Goal: Task Accomplishment & Management: Manage account settings

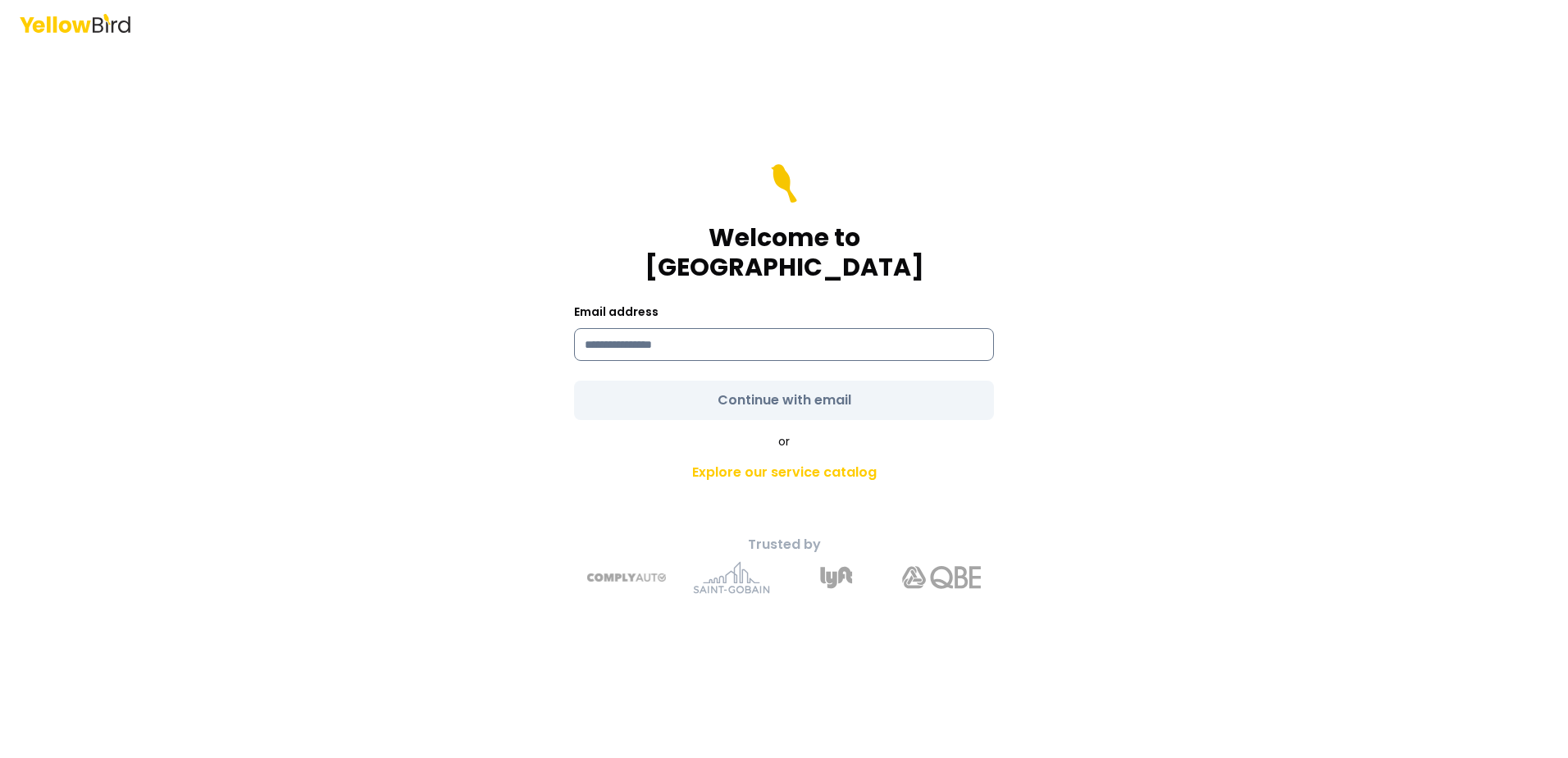
click at [639, 328] on input at bounding box center [784, 344] width 420 height 32
type input "**********"
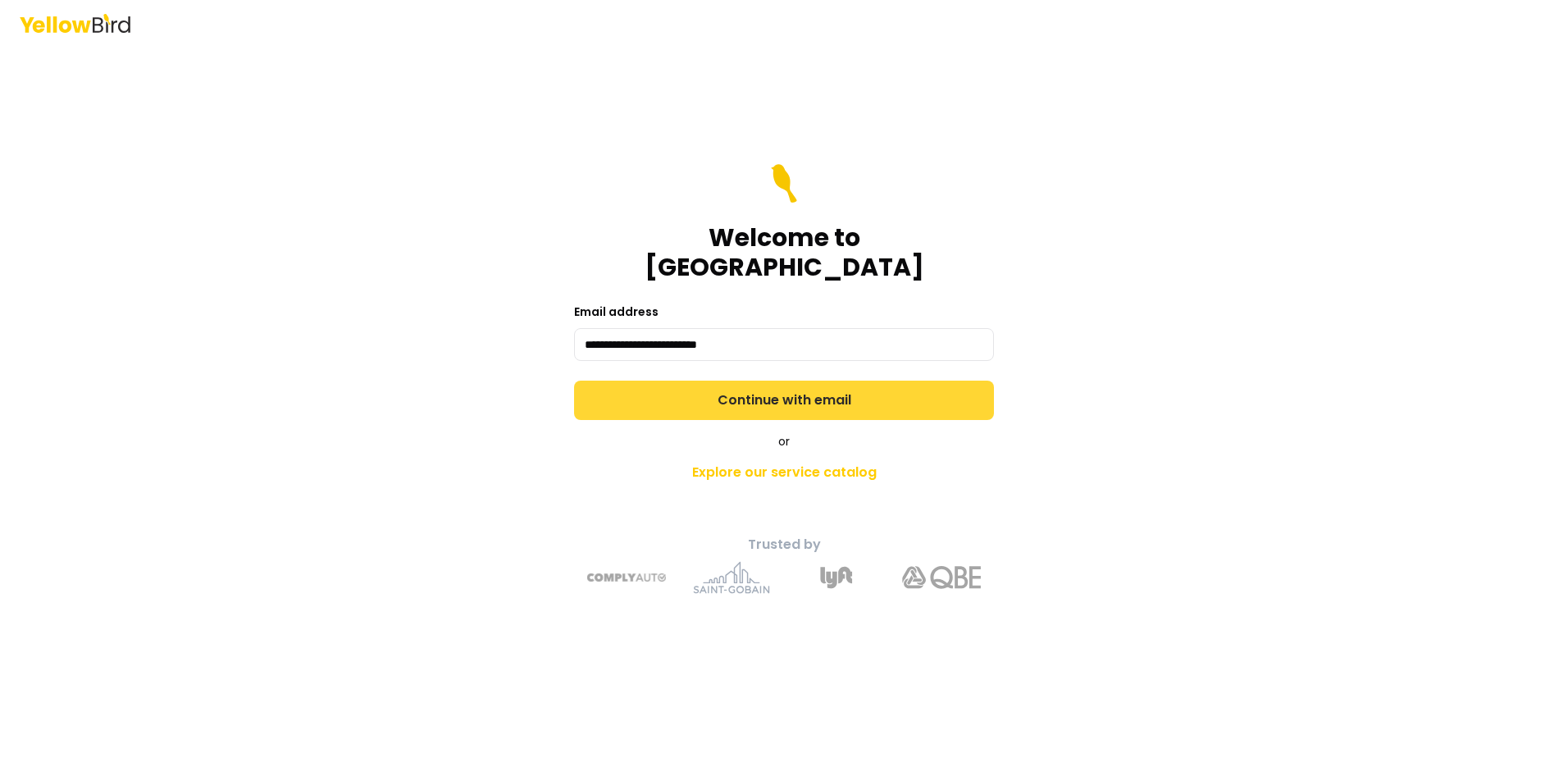
click at [689, 377] on form "**********" at bounding box center [784, 292] width 420 height 256
click at [689, 381] on button "Continue with email" at bounding box center [784, 400] width 420 height 39
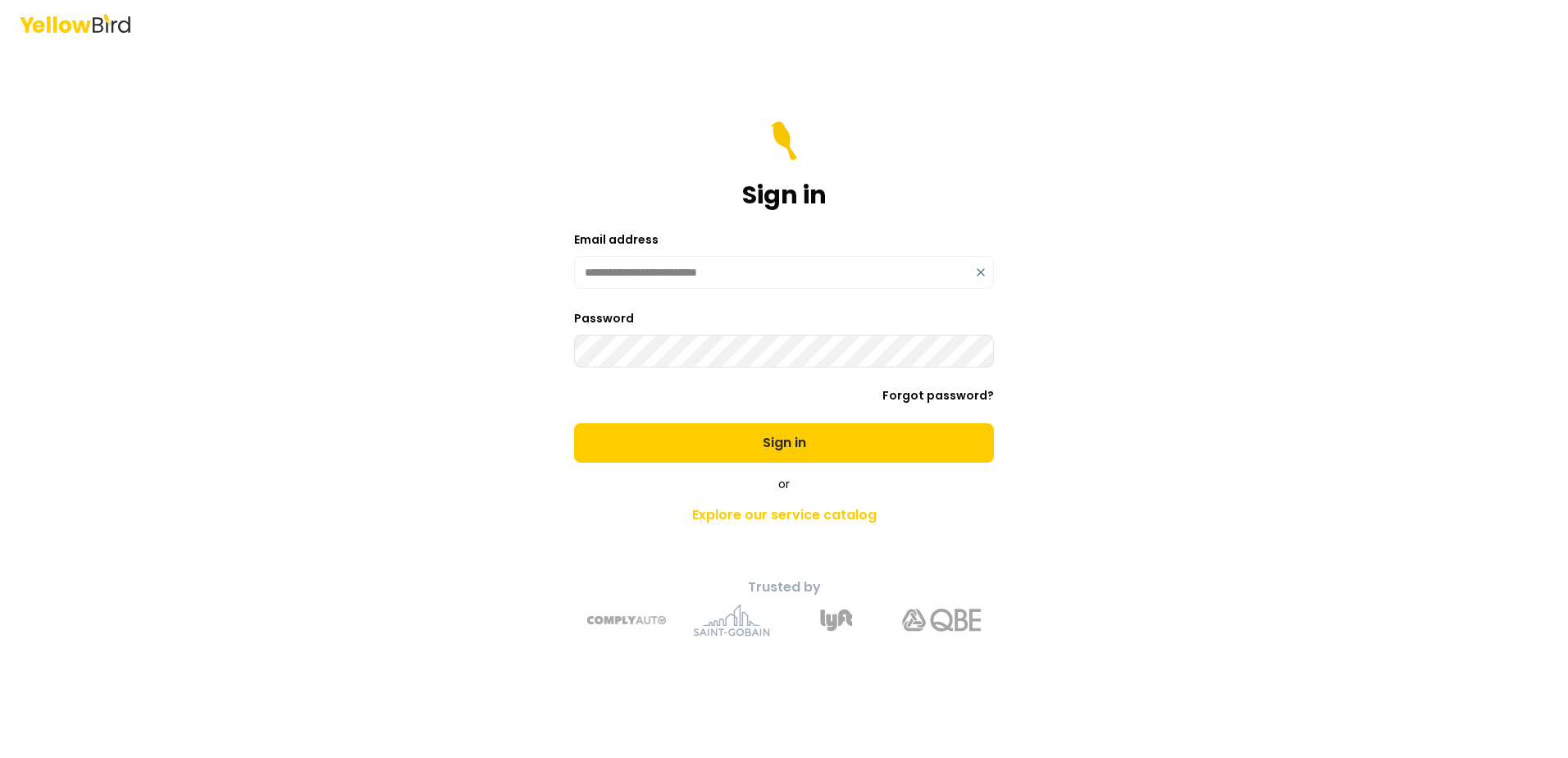
click at [574, 423] on button "Sign in" at bounding box center [784, 442] width 420 height 39
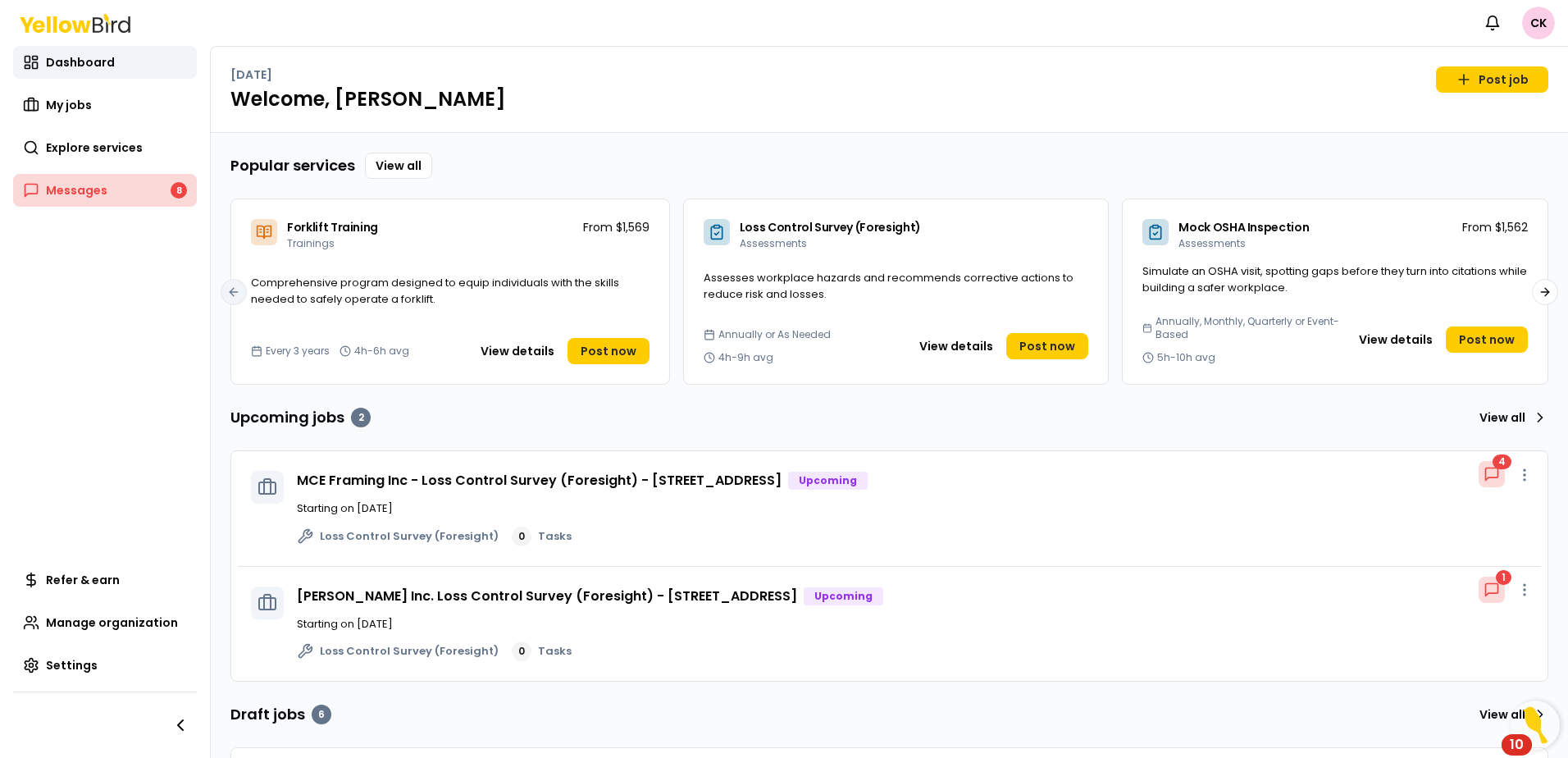
click at [82, 188] on span "Messages" at bounding box center [77, 191] width 62 height 17
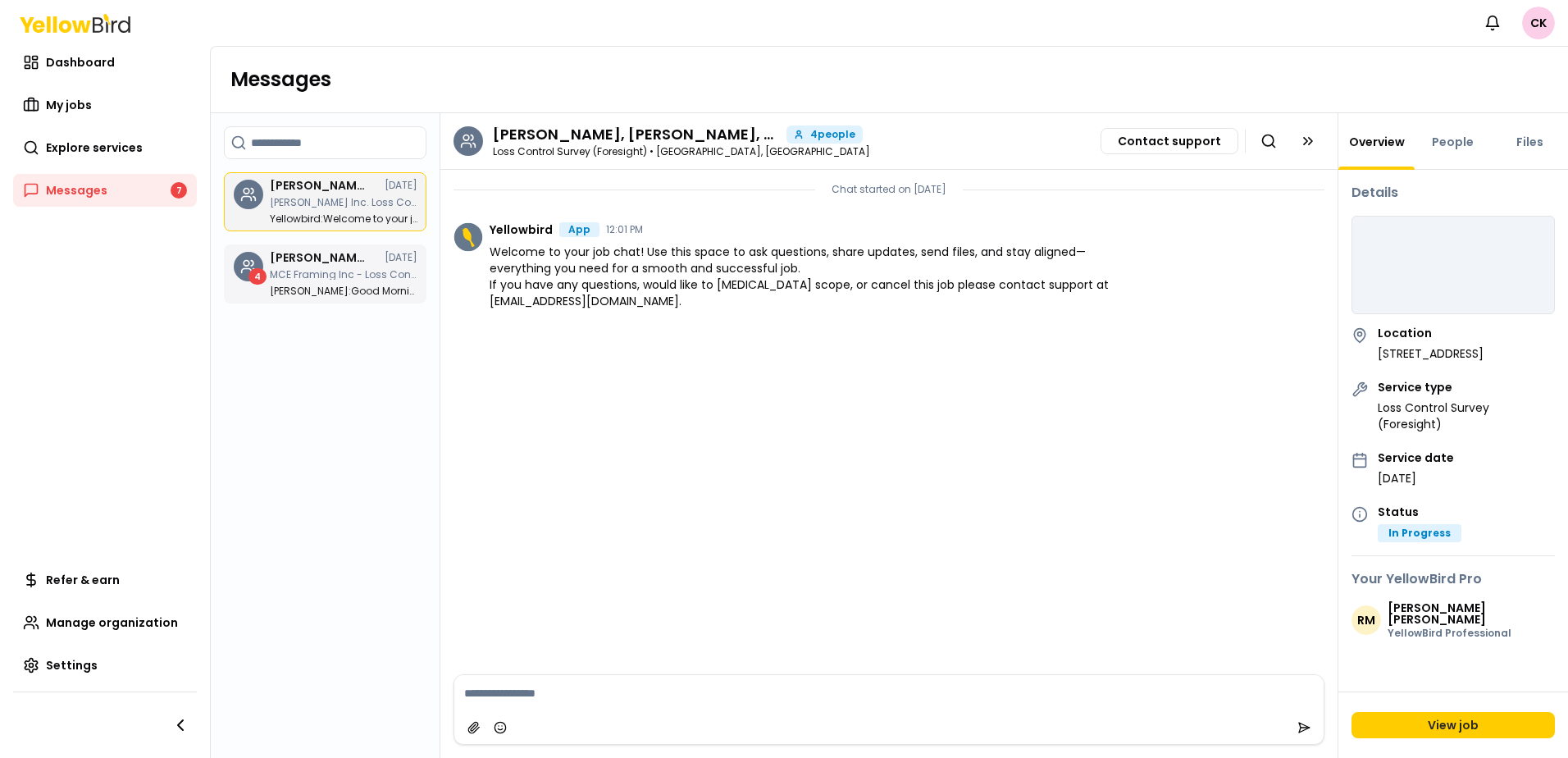
click at [332, 282] on div "[PERSON_NAME], [PERSON_NAME], [PERSON_NAME], [PERSON_NAME] [DATE] MCE Framing I…" at bounding box center [343, 273] width 147 height 44
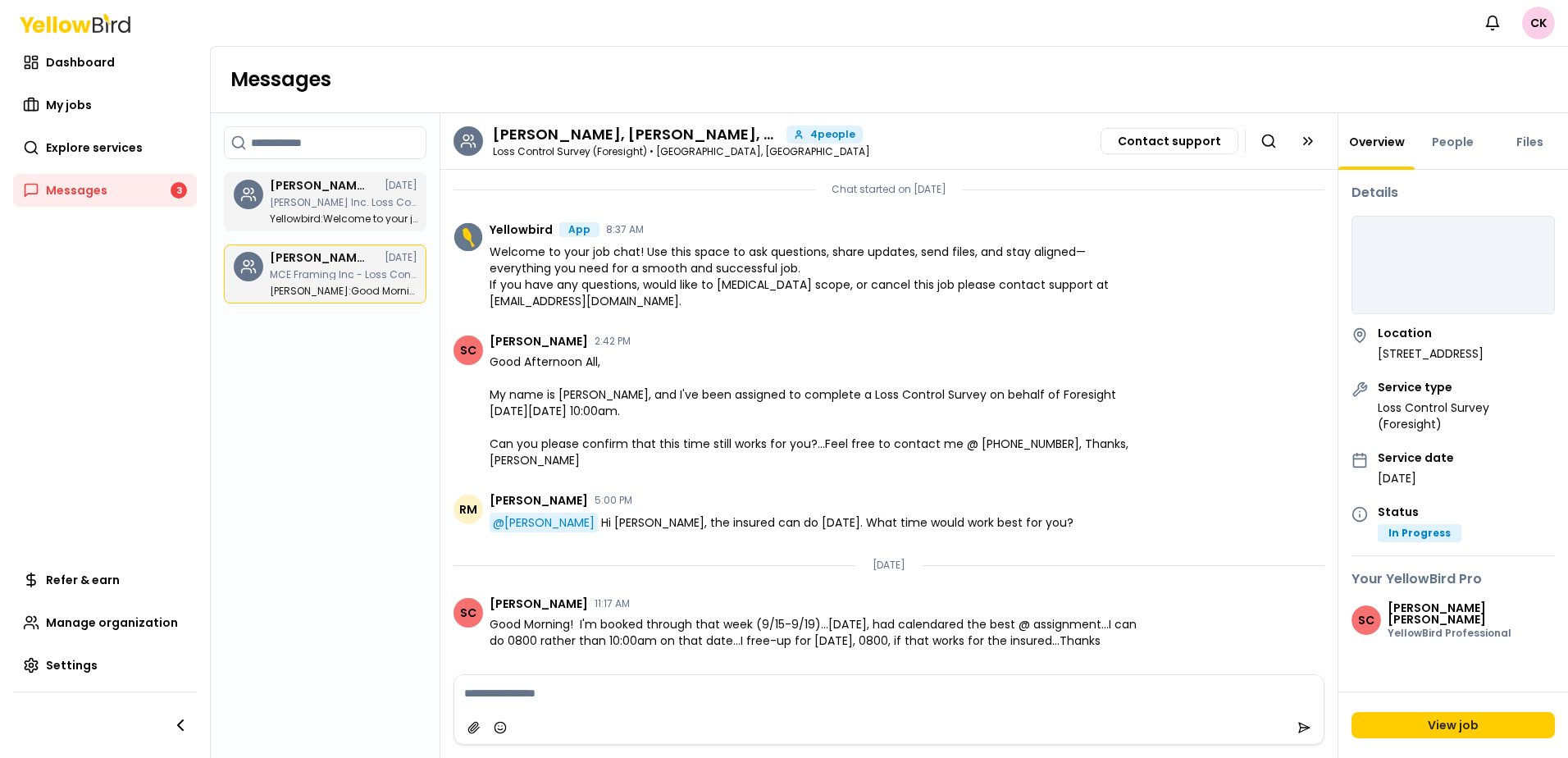
scroll to position [4, 0]
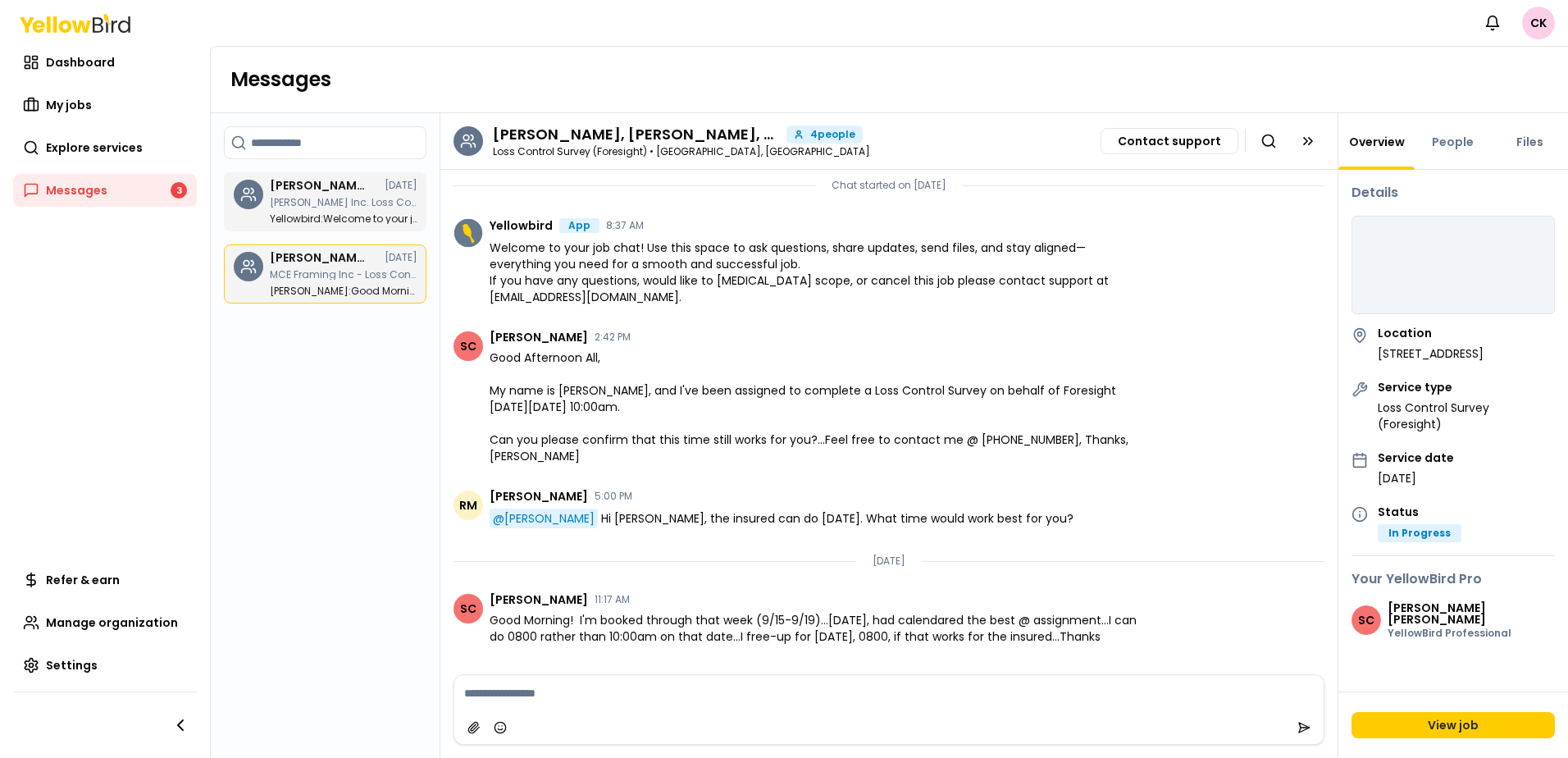
click at [737, 132] on h3 "[PERSON_NAME], [PERSON_NAME], [PERSON_NAME], [PERSON_NAME]" at bounding box center [636, 135] width 287 height 15
click at [792, 134] on div "4 people" at bounding box center [825, 135] width 77 height 18
click at [809, 134] on div "4 people" at bounding box center [825, 135] width 77 height 18
click at [840, 137] on span "4 people" at bounding box center [833, 135] width 45 height 10
click at [825, 137] on span "4 people" at bounding box center [833, 135] width 45 height 10
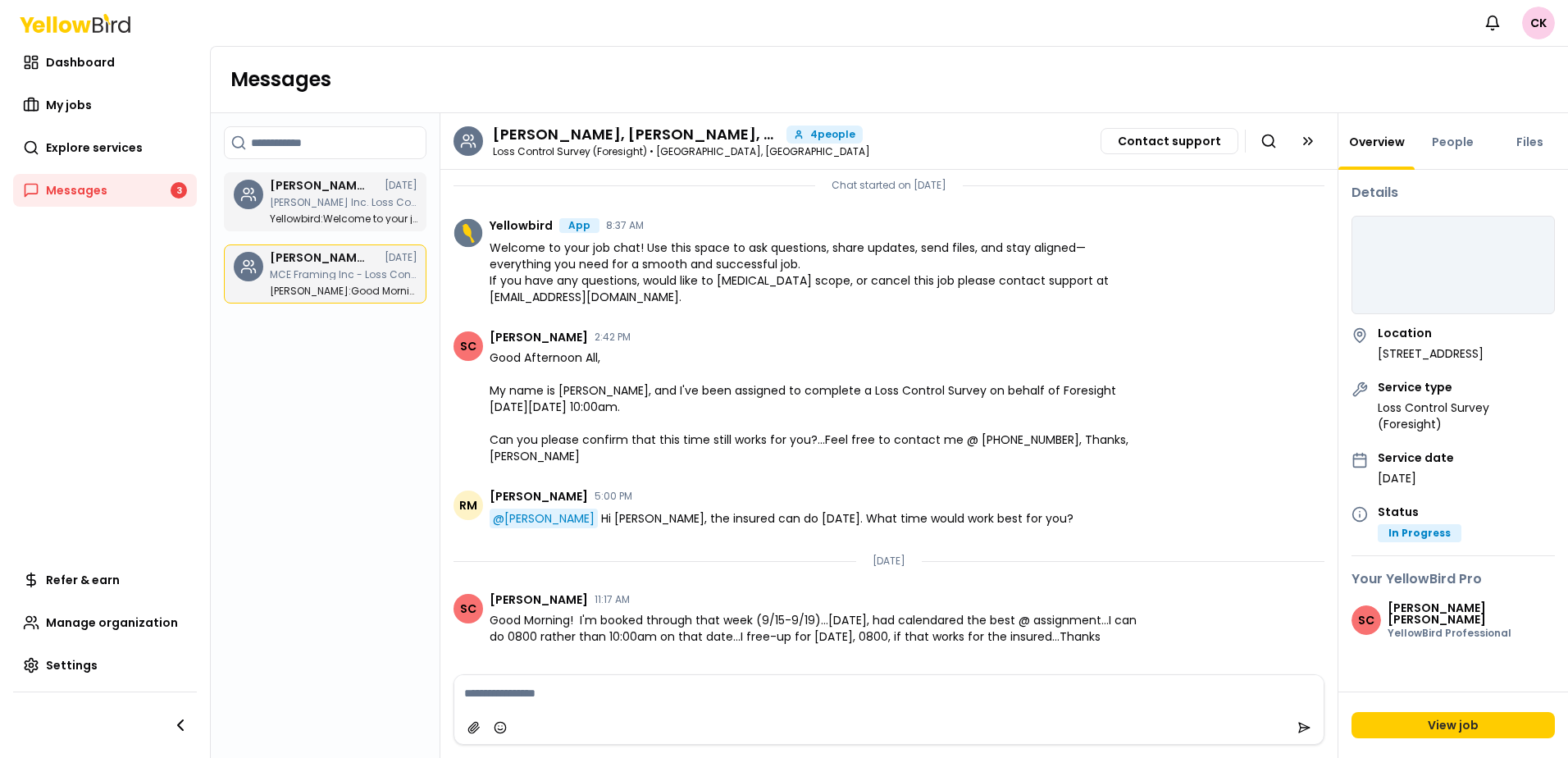
click at [825, 137] on span "4 people" at bounding box center [833, 135] width 45 height 10
drag, startPoint x: 825, startPoint y: 137, endPoint x: 798, endPoint y: 136, distance: 27.0
click at [798, 137] on icon at bounding box center [799, 137] width 6 height 2
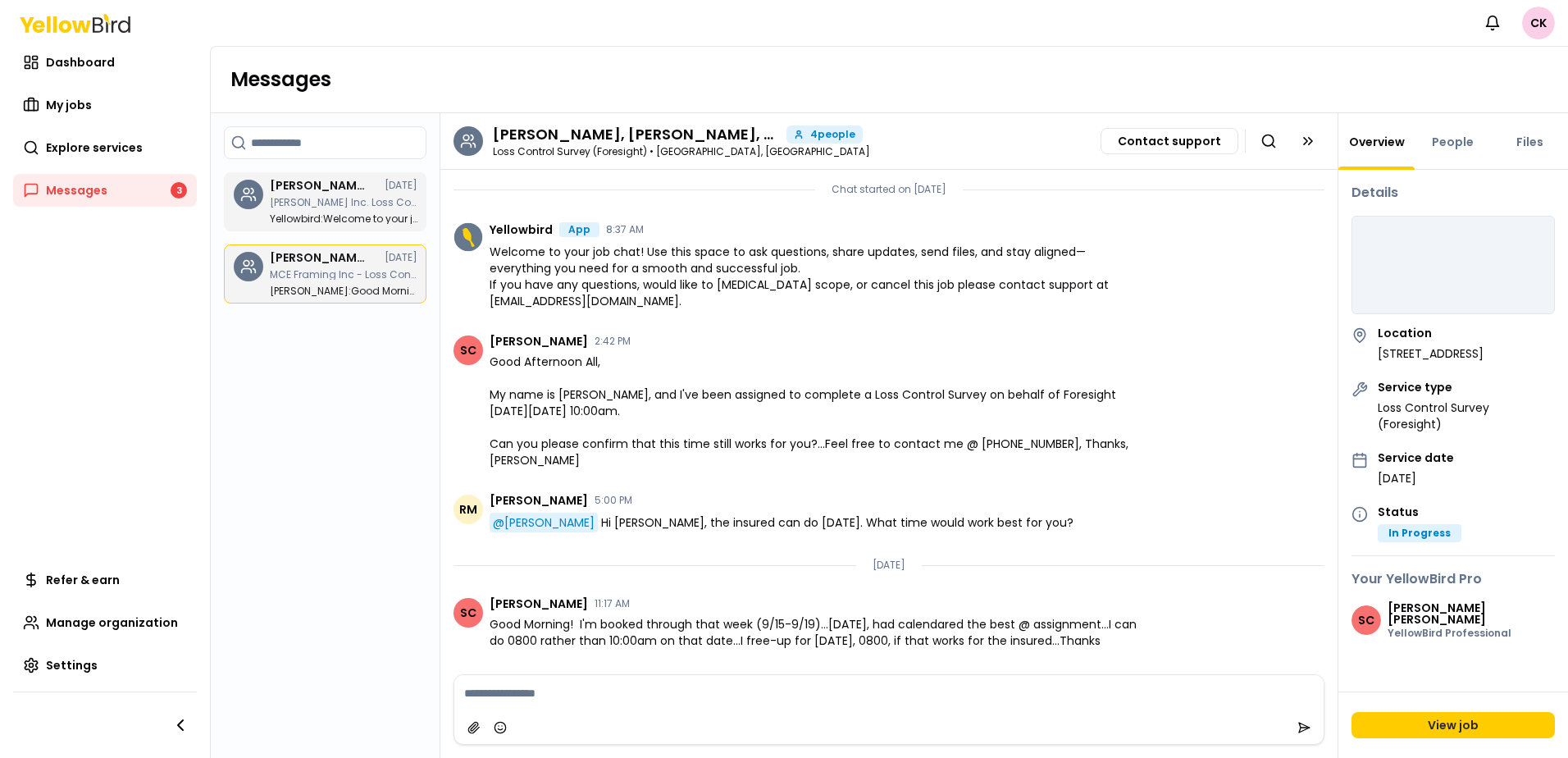
click at [836, 137] on span "4 people" at bounding box center [833, 135] width 45 height 10
drag, startPoint x: 836, startPoint y: 137, endPoint x: 808, endPoint y: 135, distance: 28.1
click at [808, 135] on div "4 people" at bounding box center [825, 135] width 77 height 18
click at [1307, 140] on icon at bounding box center [1308, 142] width 17 height 17
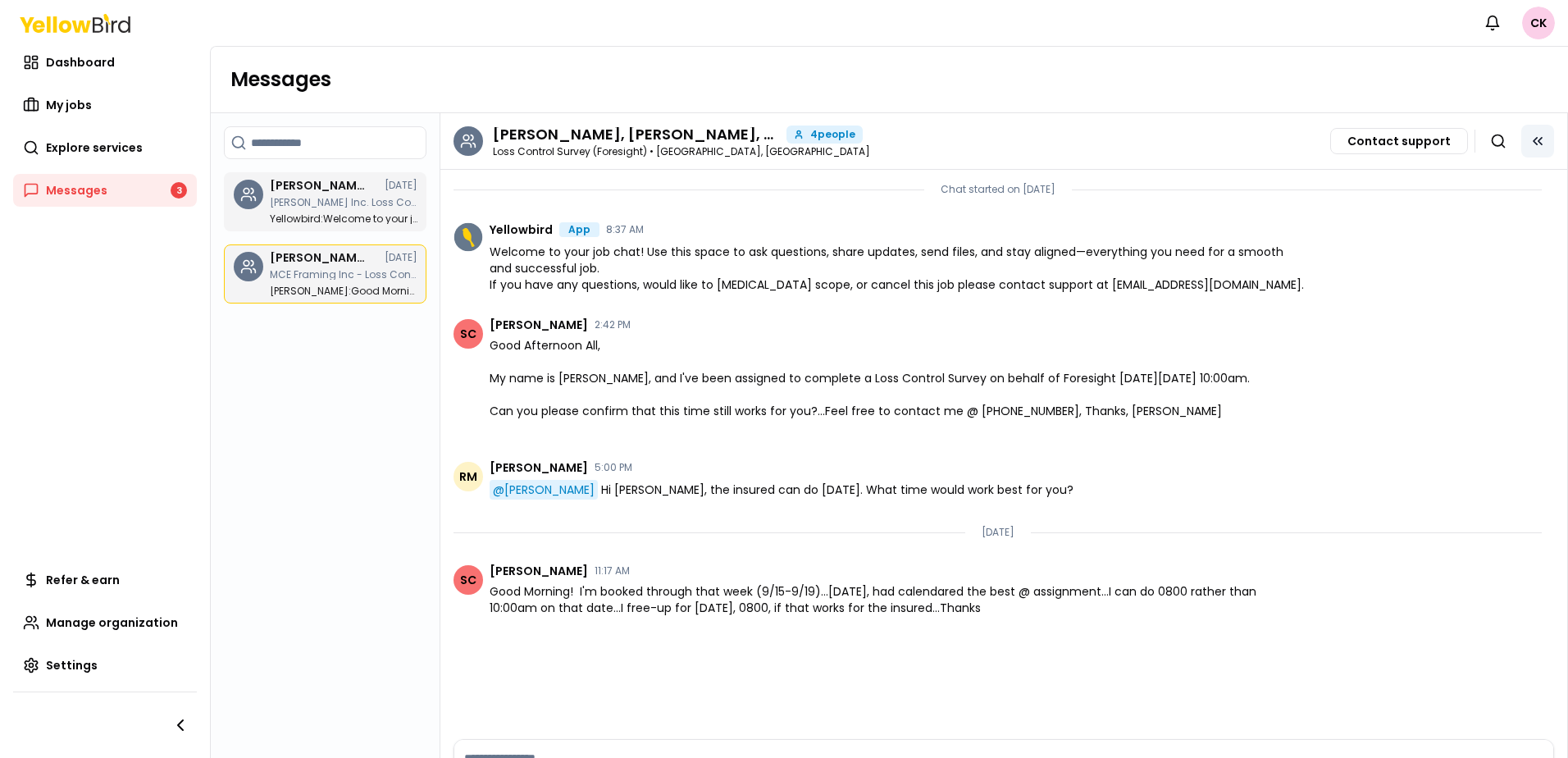
click at [1534, 139] on button at bounding box center [1537, 141] width 32 height 32
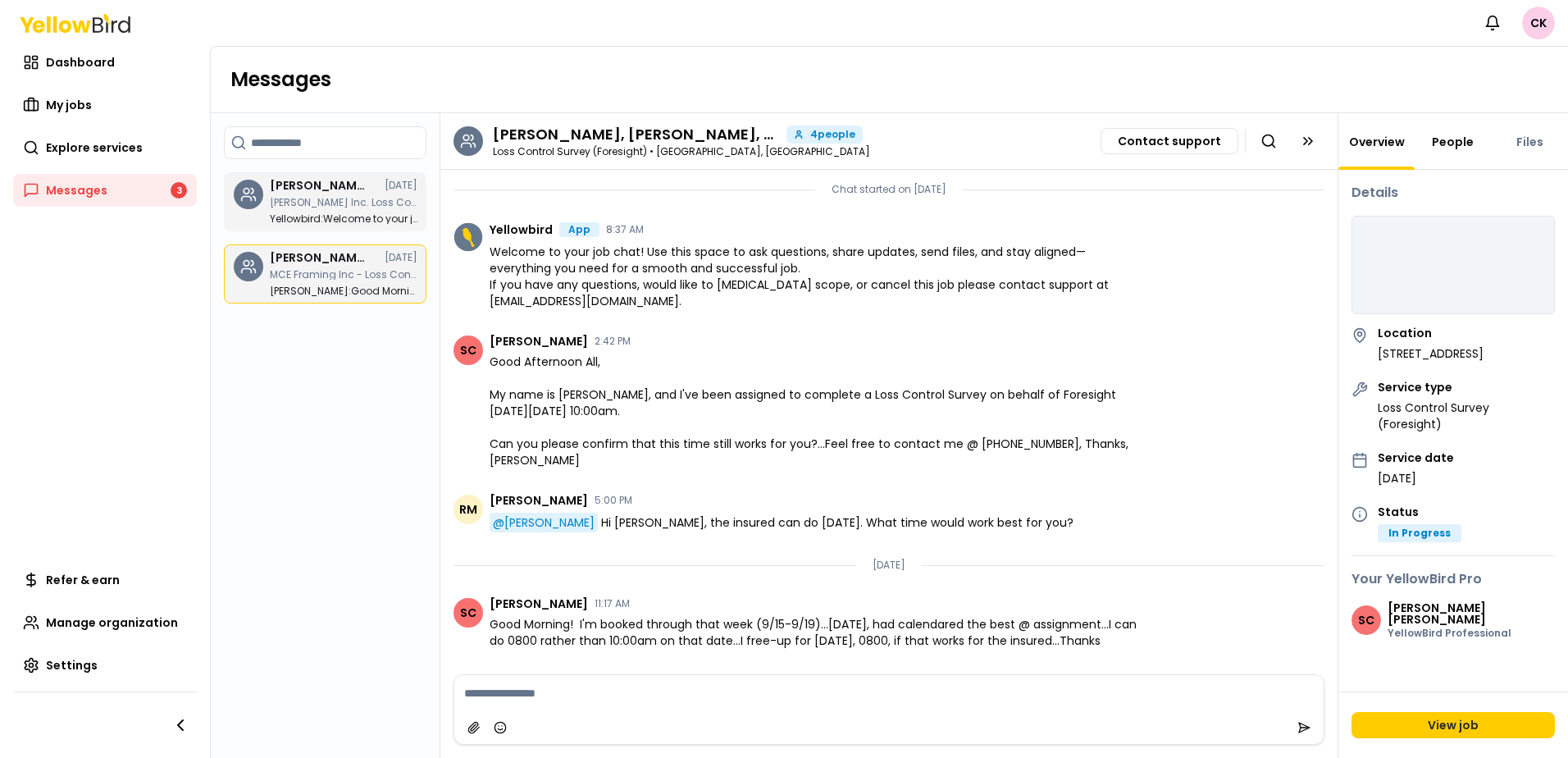
click at [1448, 147] on link "People" at bounding box center [1453, 142] width 62 height 17
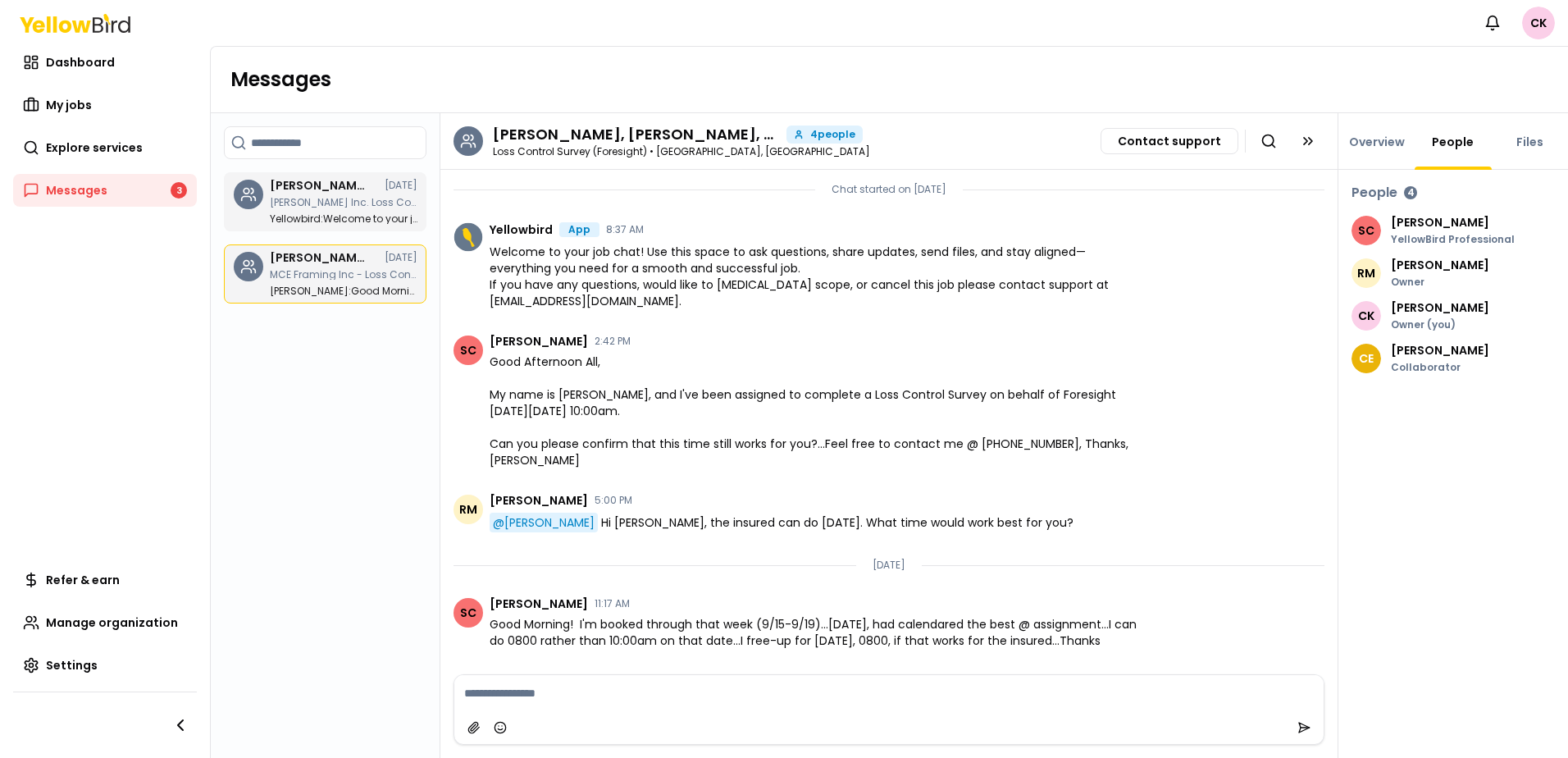
click at [1425, 347] on p "Cruz Estrada" at bounding box center [1440, 351] width 98 height 12
click at [1355, 362] on span "CE" at bounding box center [1366, 358] width 29 height 29
click at [1376, 359] on span "CE" at bounding box center [1366, 358] width 29 height 29
click at [1417, 345] on p "Cruz Estrada" at bounding box center [1440, 351] width 98 height 12
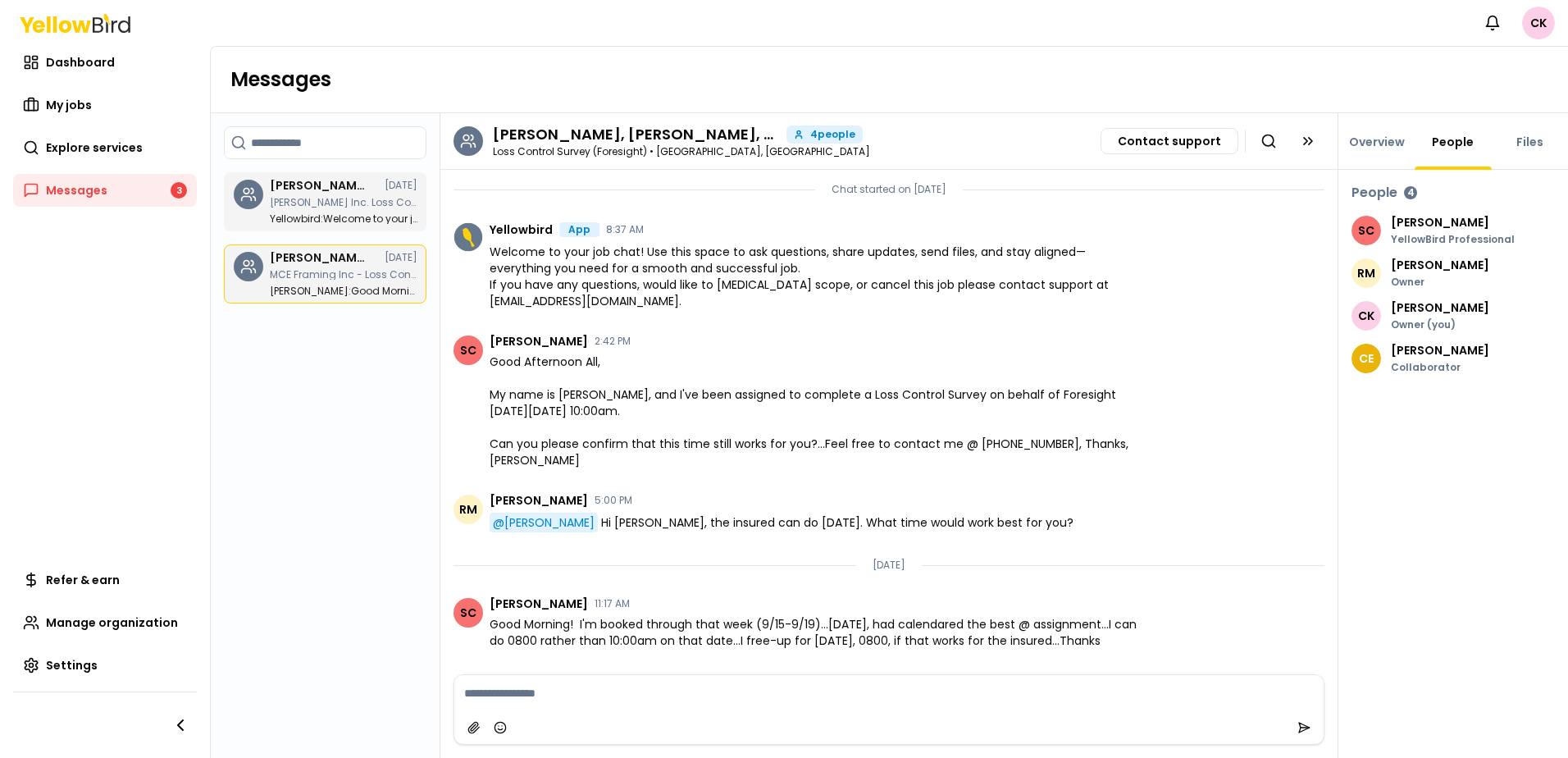
drag, startPoint x: 89, startPoint y: 192, endPoint x: 198, endPoint y: 187, distance: 109.1
click at [89, 192] on span "Messages" at bounding box center [77, 191] width 62 height 17
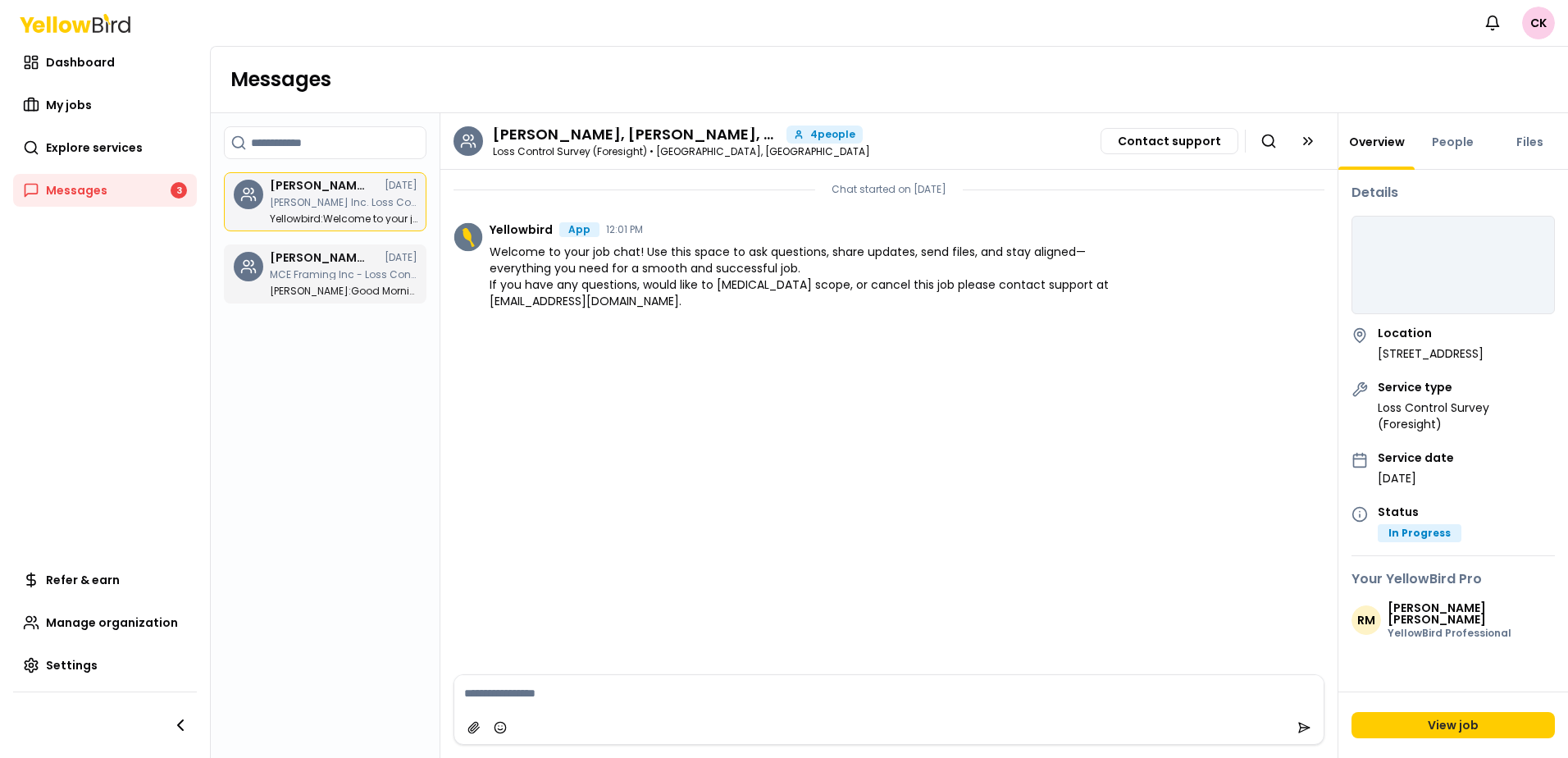
click at [336, 204] on p "[PERSON_NAME] Inc. Loss Control Survey (Foresight) - [STREET_ADDRESS]" at bounding box center [343, 202] width 147 height 10
click at [317, 275] on p "MCE Framing Inc - Loss Control Survey (Foresight) - [STREET_ADDRESS]" at bounding box center [343, 275] width 147 height 10
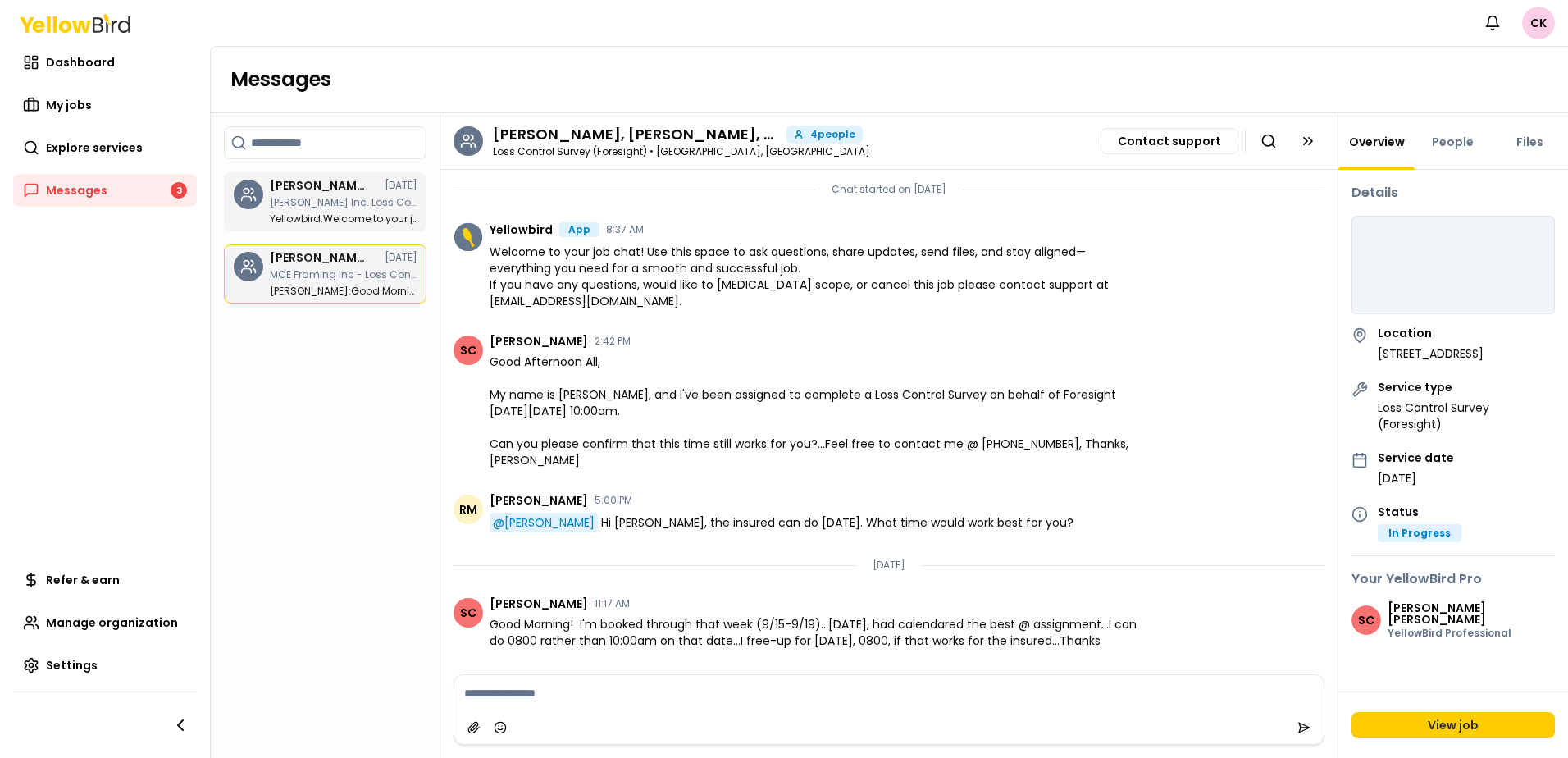
scroll to position [4, 0]
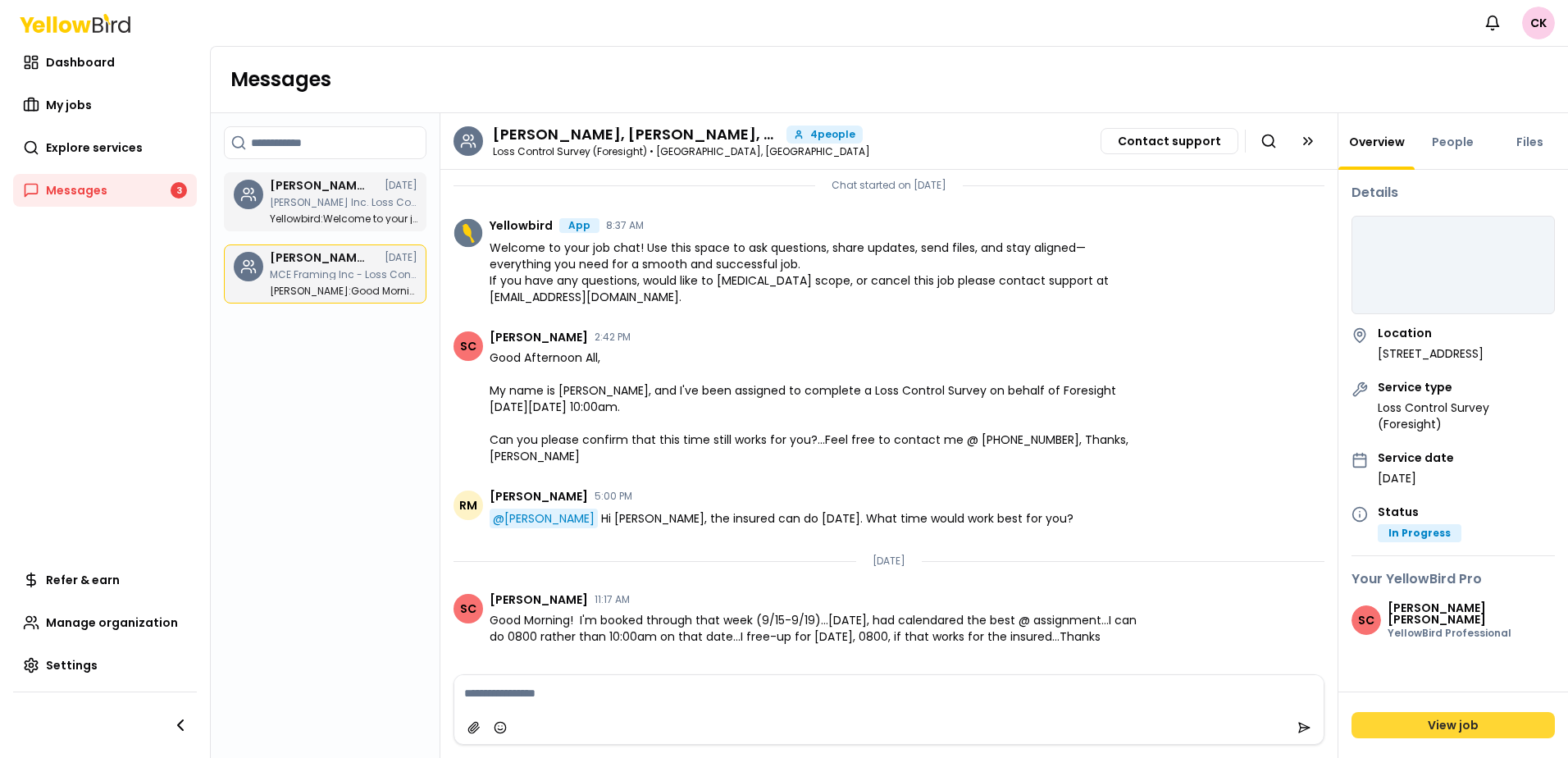
click at [1468, 723] on link "View job" at bounding box center [1453, 726] width 203 height 27
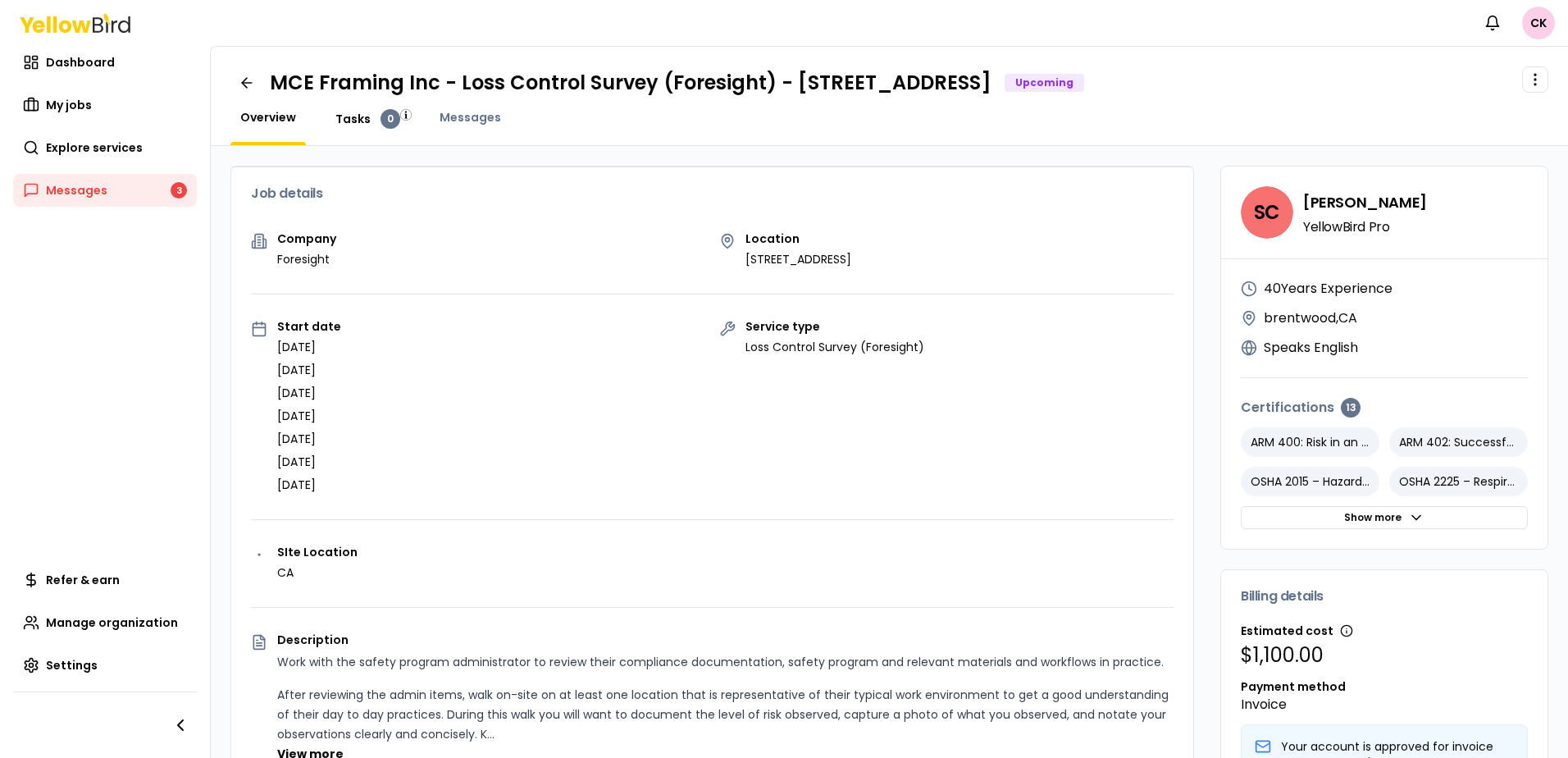
click at [348, 119] on span "Tasks" at bounding box center [353, 119] width 35 height 17
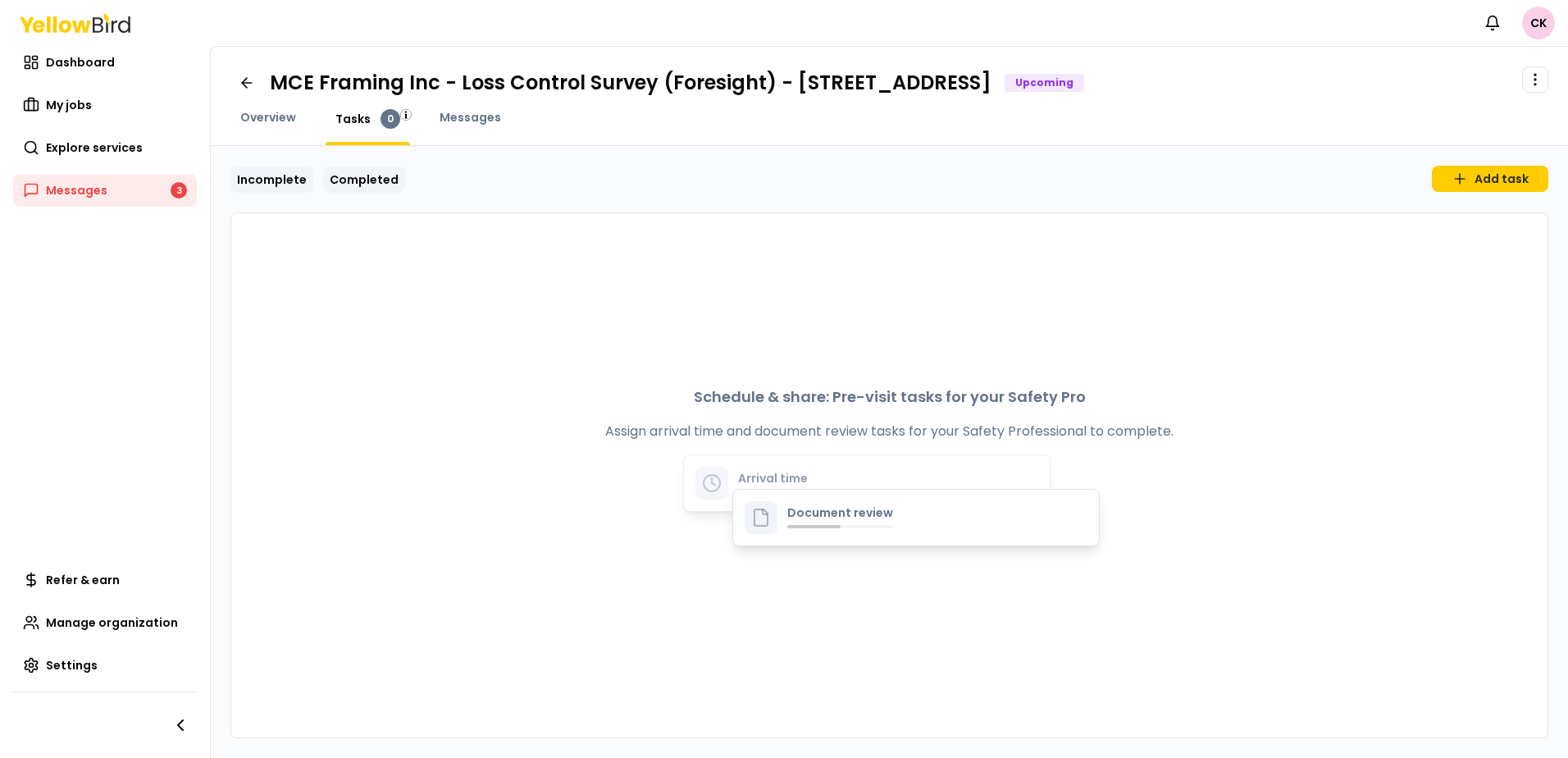
click at [343, 187] on link "Completed" at bounding box center [364, 180] width 82 height 27
click at [281, 186] on link "Incomplete" at bounding box center [271, 180] width 82 height 27
click at [405, 116] on img "button" at bounding box center [406, 115] width 12 height 12
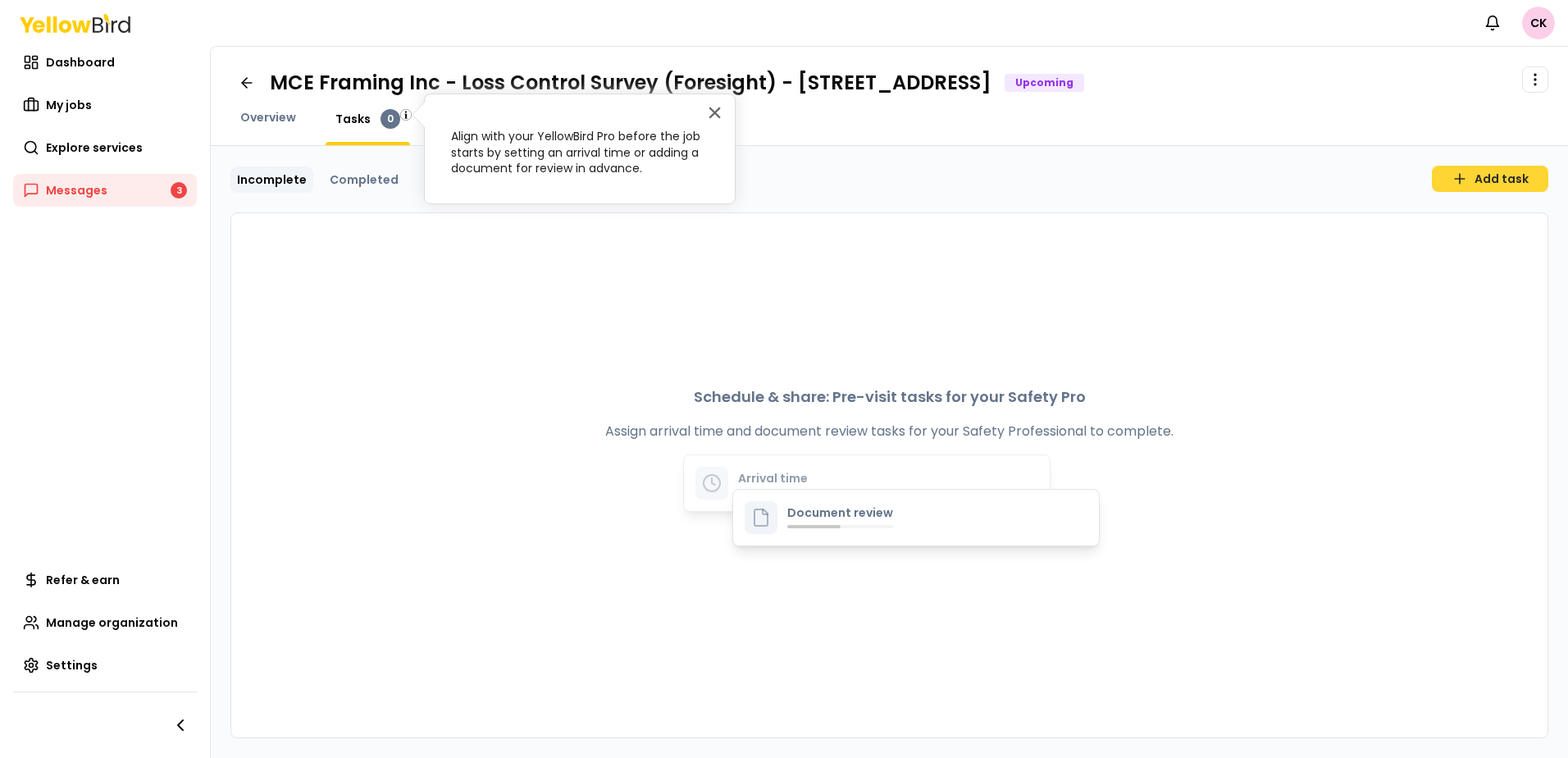
click at [1505, 178] on button "Add task" at bounding box center [1491, 179] width 117 height 27
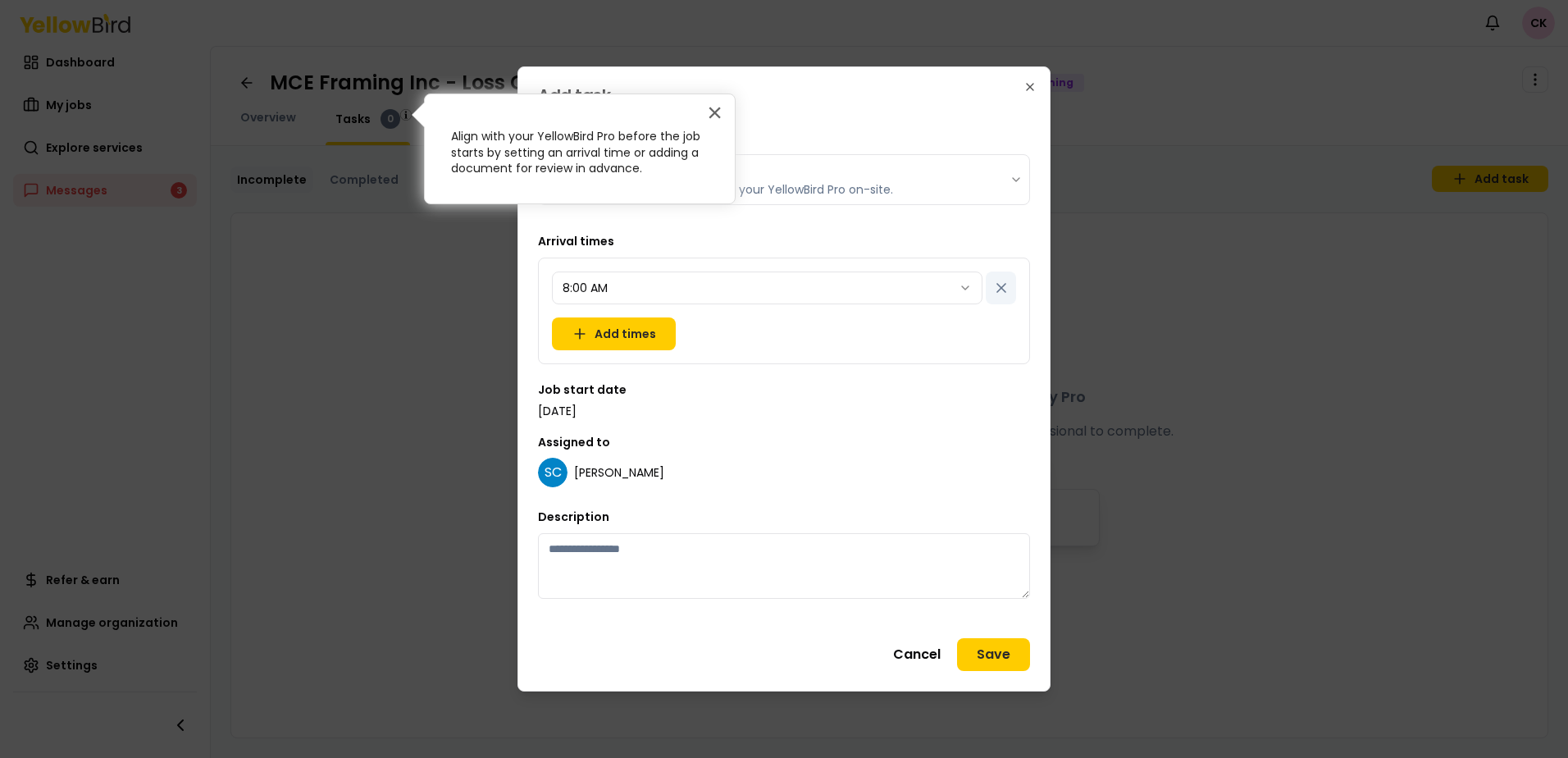
click at [866, 95] on h2 "Add task" at bounding box center [784, 95] width 492 height 17
click at [719, 109] on div "Add task Task type Arrival time Suggest an arrival time to meet your YellowBird…" at bounding box center [784, 379] width 533 height 626
click at [711, 117] on div "Add task Task type Arrival time Suggest an arrival time to meet your YellowBird…" at bounding box center [784, 379] width 533 height 626
click at [724, 108] on div "Add task Task type Arrival time Suggest an arrival time to meet your YellowBird…" at bounding box center [784, 379] width 533 height 626
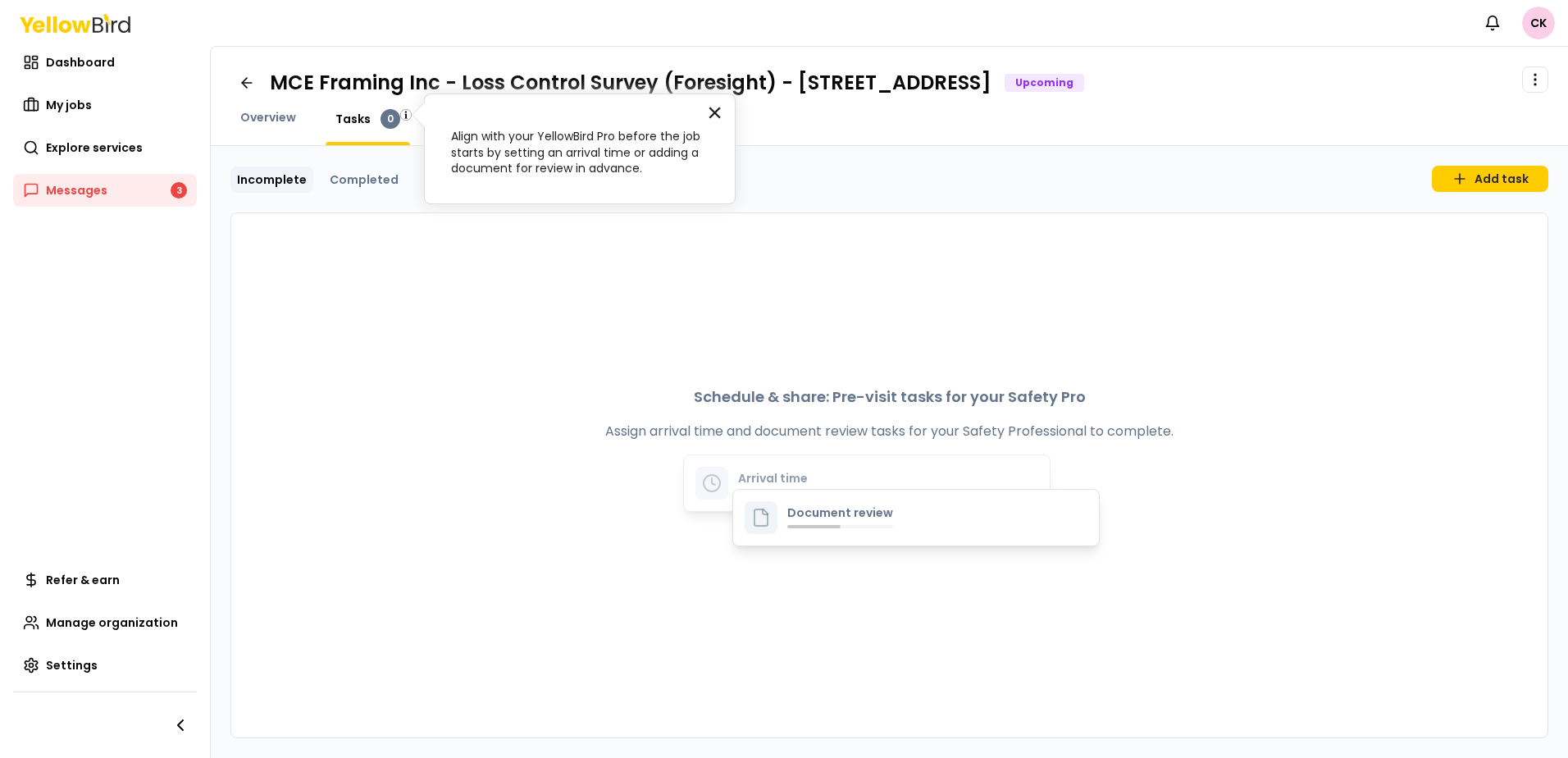
click at [717, 112] on button "×" at bounding box center [714, 112] width 16 height 27
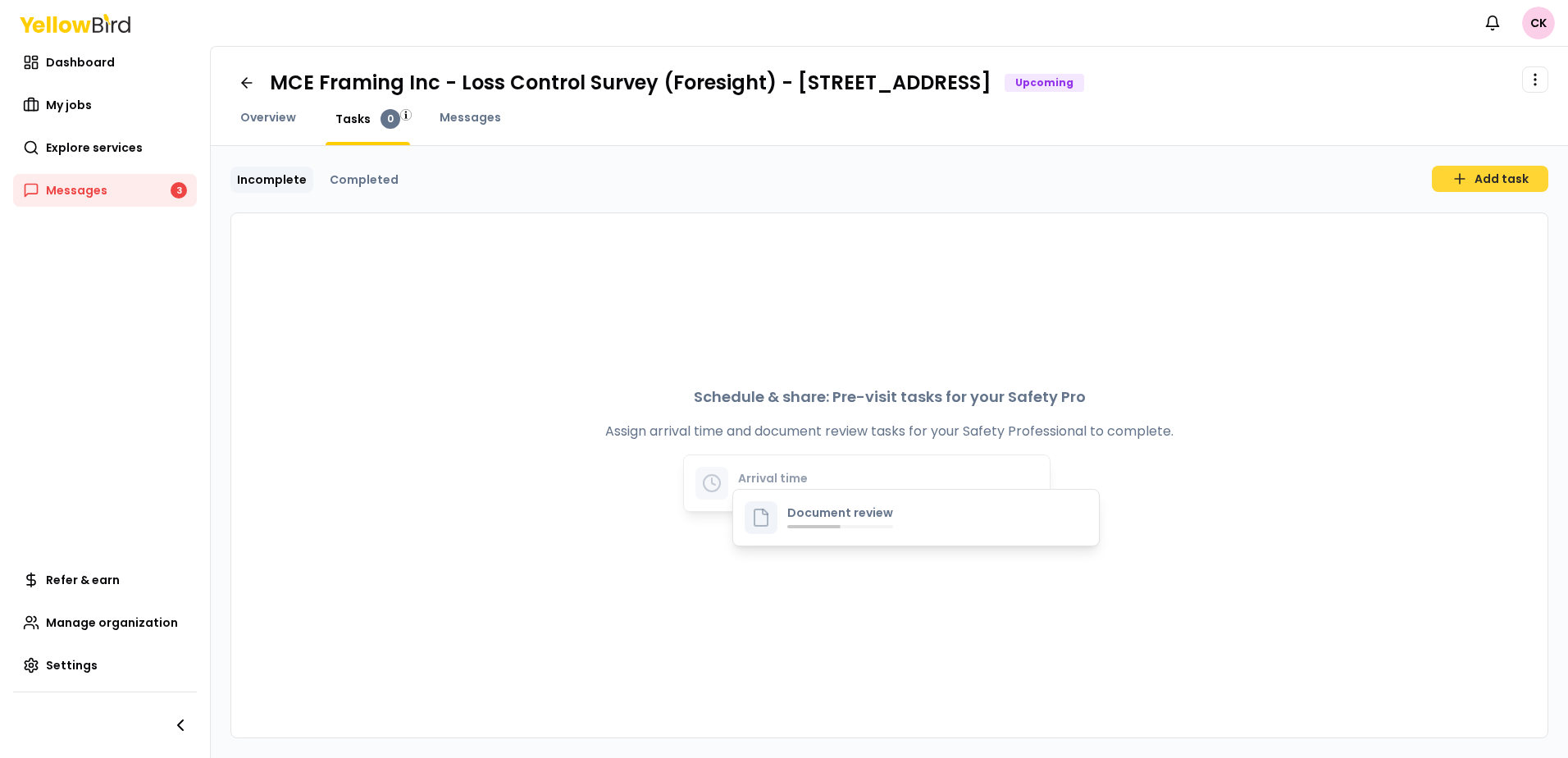
click at [1474, 184] on button "Add task" at bounding box center [1491, 179] width 117 height 27
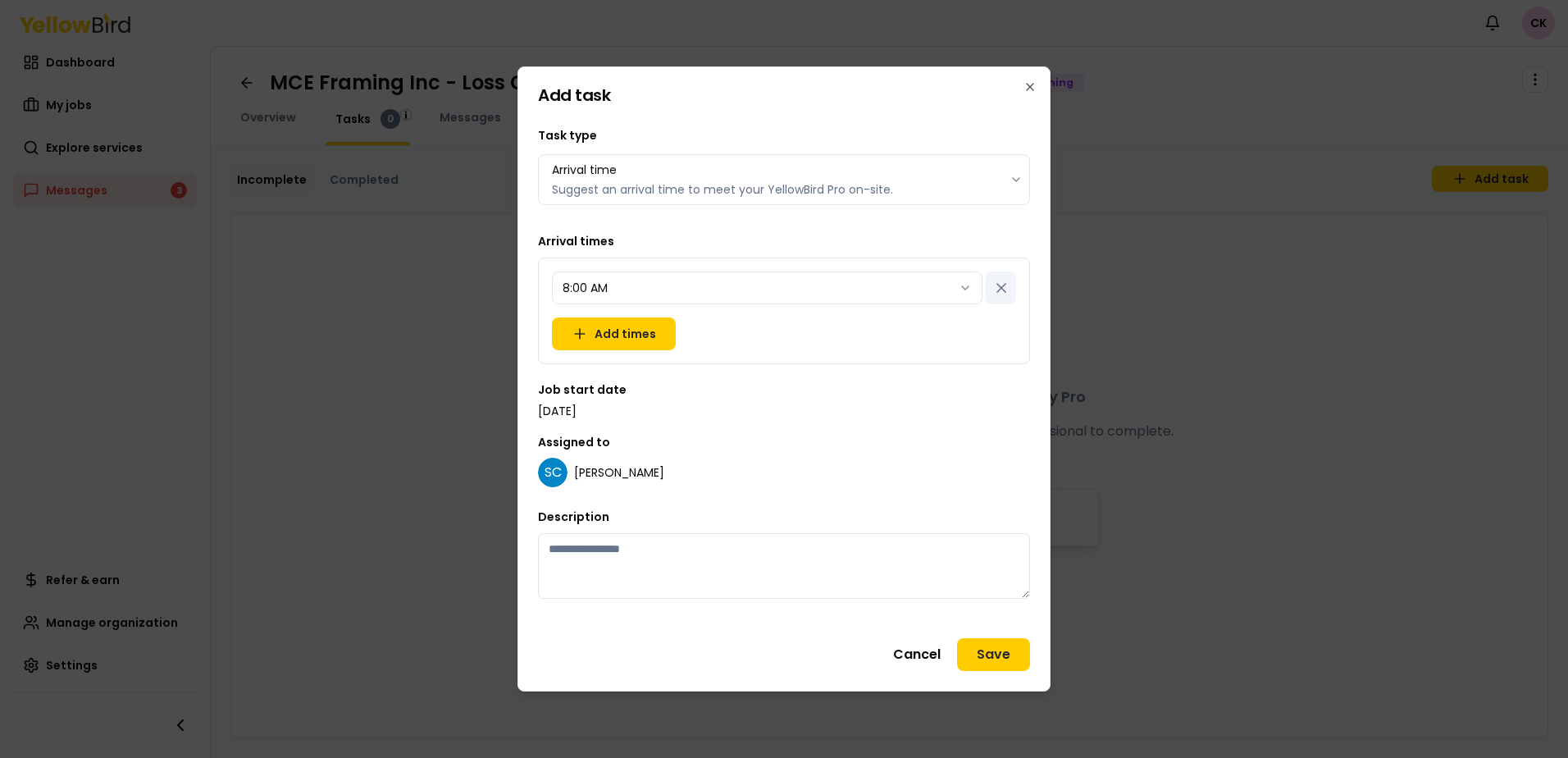
click at [1006, 183] on body "Notifications CK Dashboard My jobs Explore services Messages 3 Refer & earn Man…" at bounding box center [784, 379] width 1568 height 758
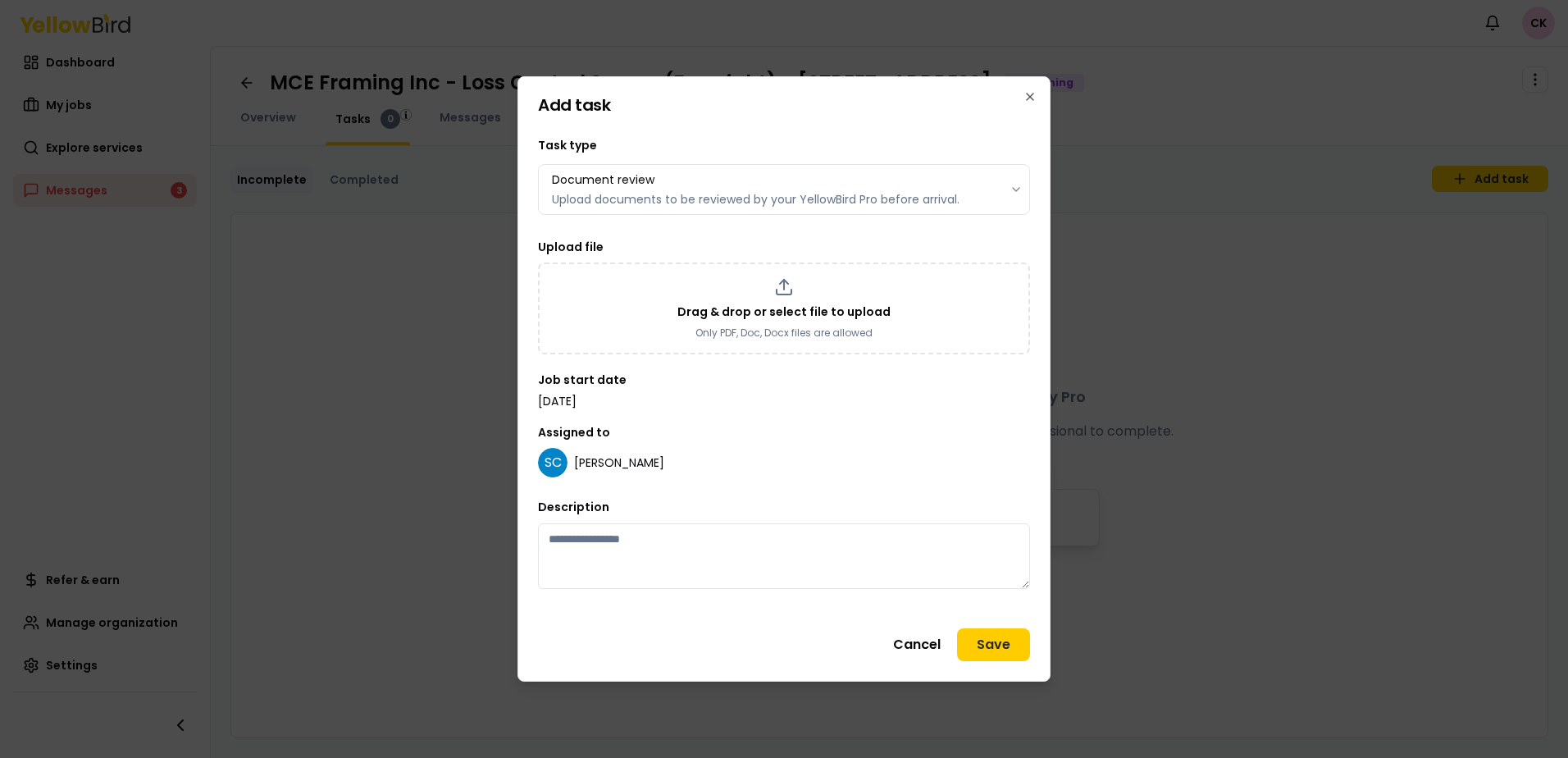
click at [1024, 195] on body "Notifications CK Dashboard My jobs Explore services Messages 3 Refer & earn Man…" at bounding box center [784, 379] width 1568 height 758
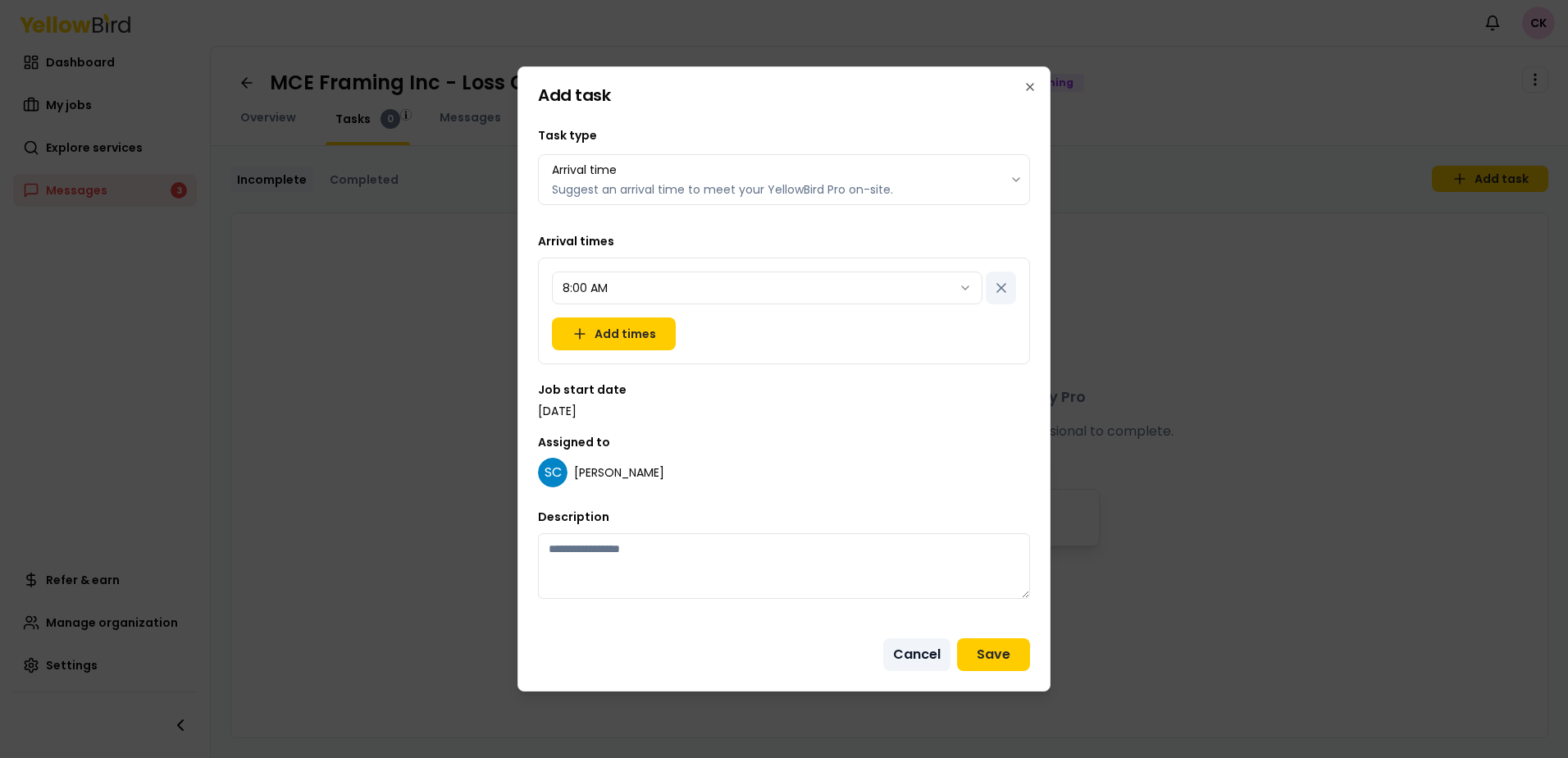
click at [918, 666] on button "Cancel" at bounding box center [917, 654] width 67 height 32
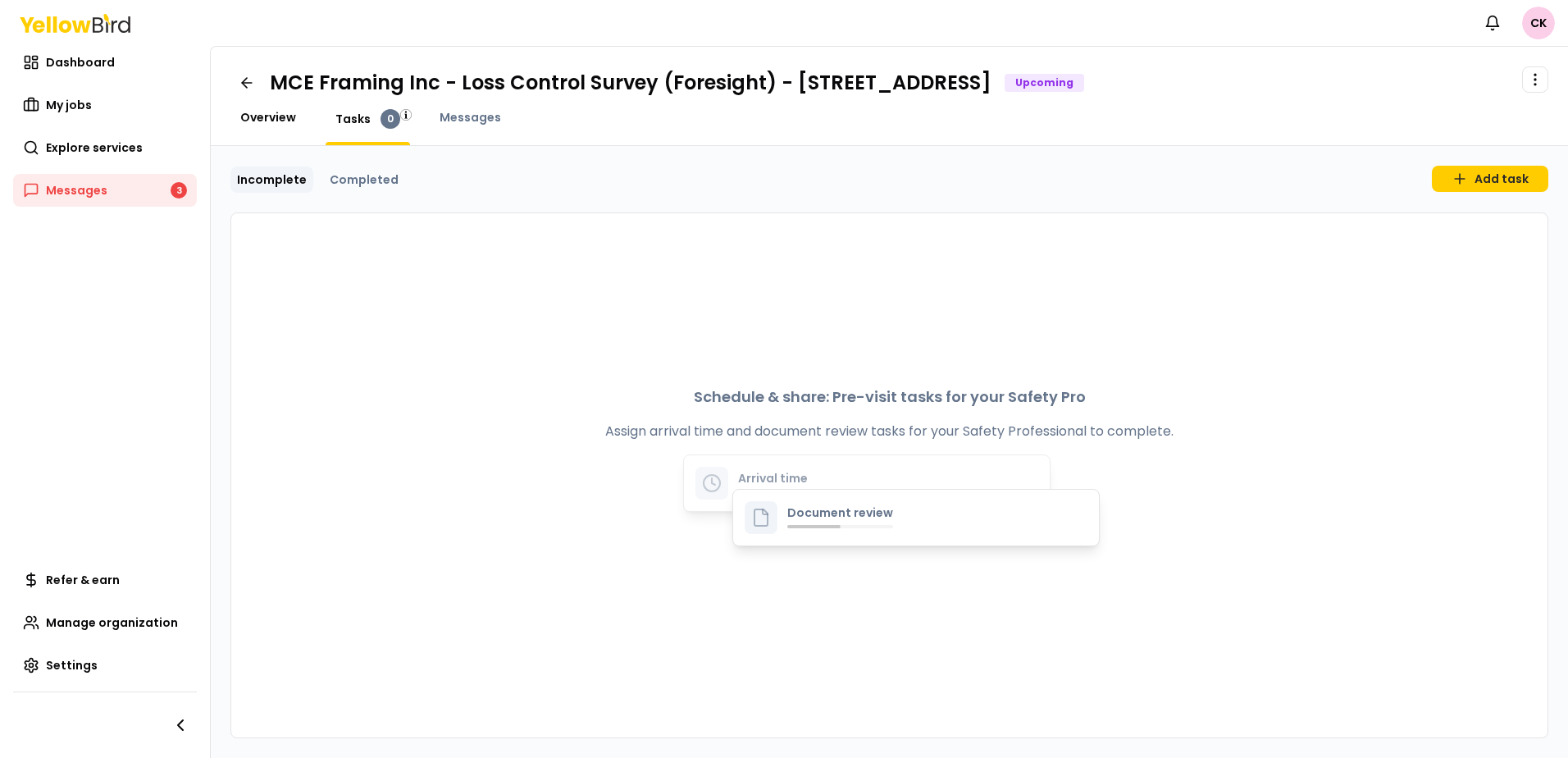
click at [290, 118] on span "Overview" at bounding box center [268, 117] width 56 height 17
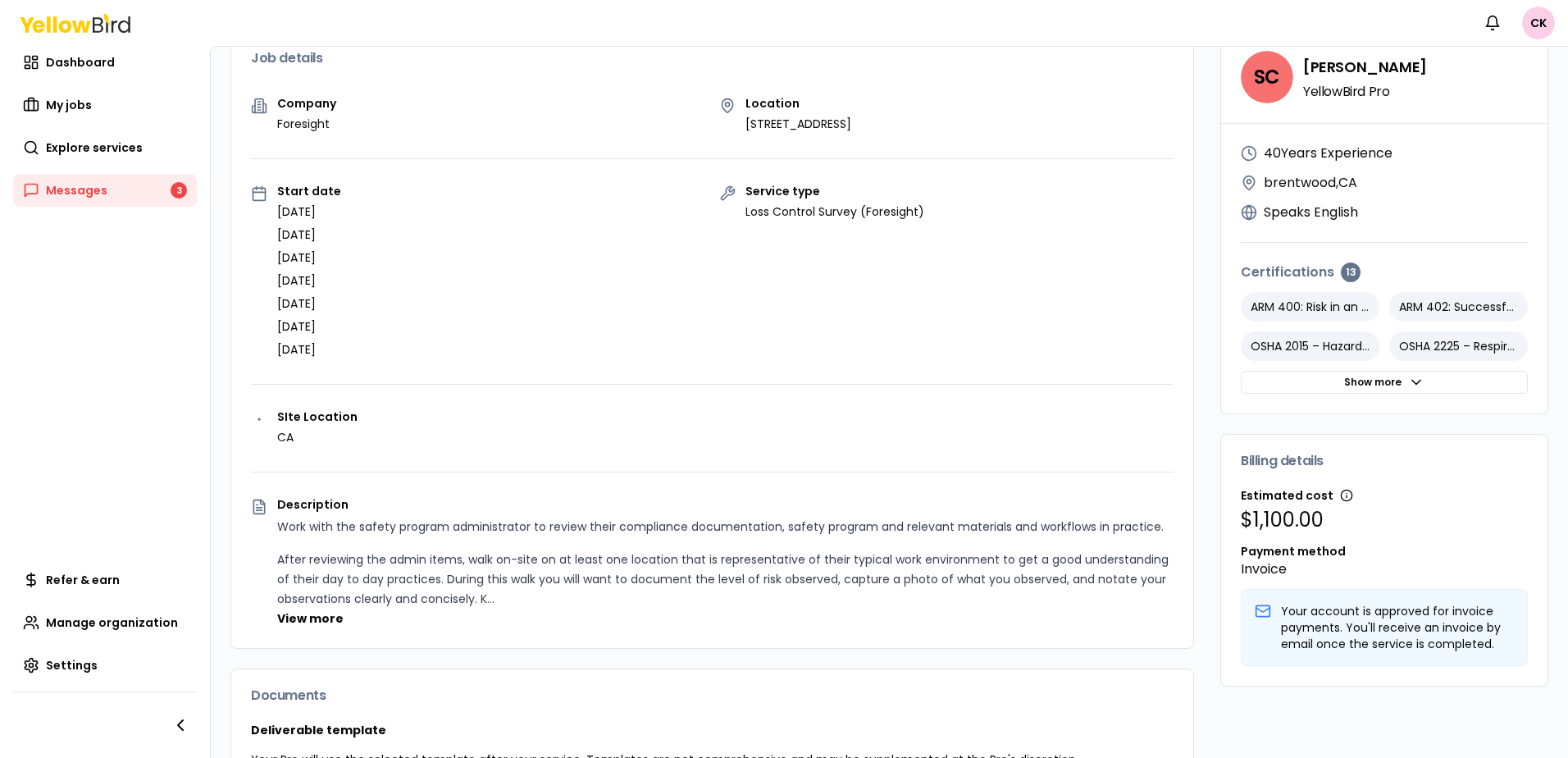
scroll to position [164, 0]
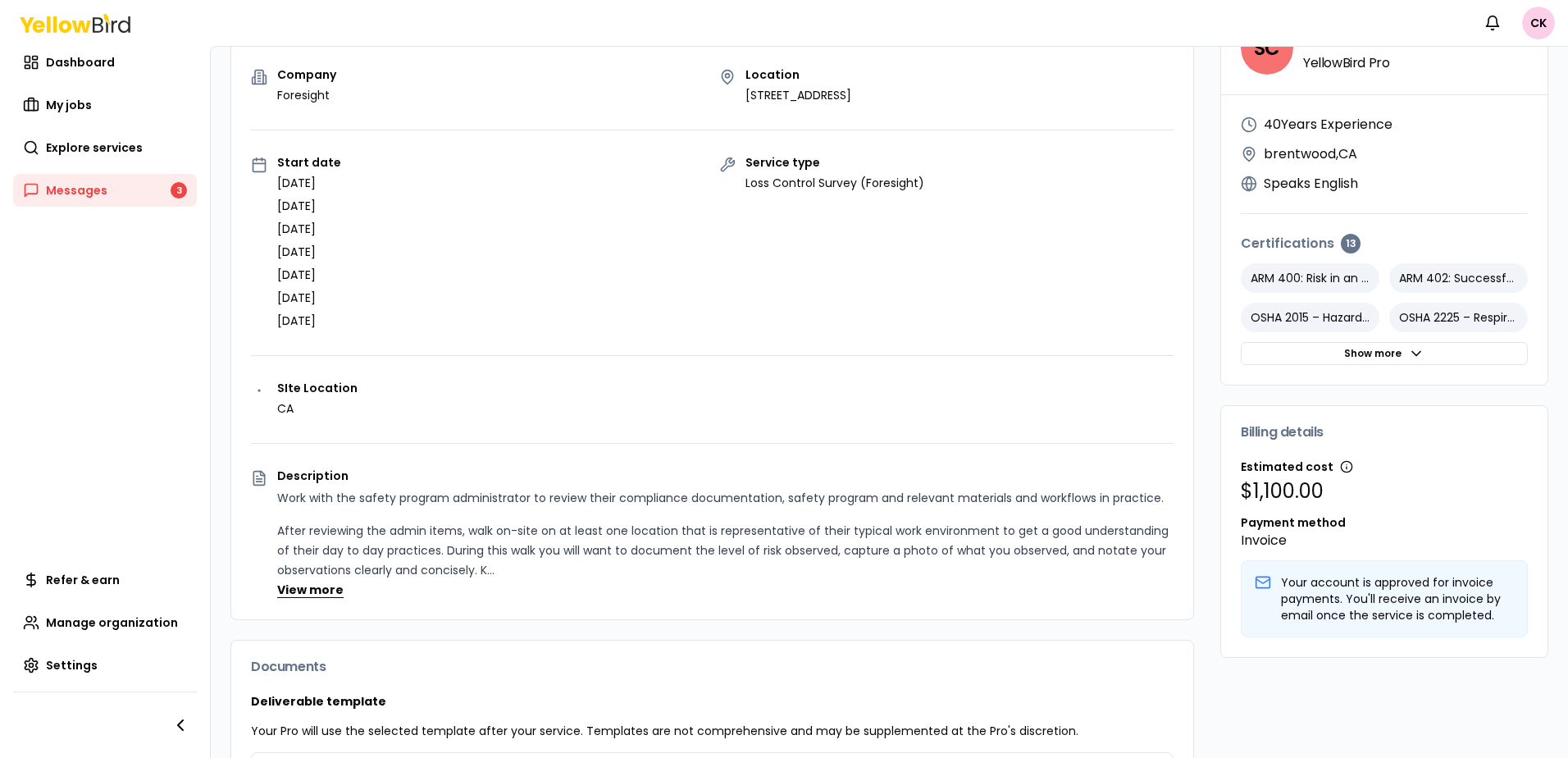
click at [331, 587] on button "View more" at bounding box center [311, 590] width 67 height 17
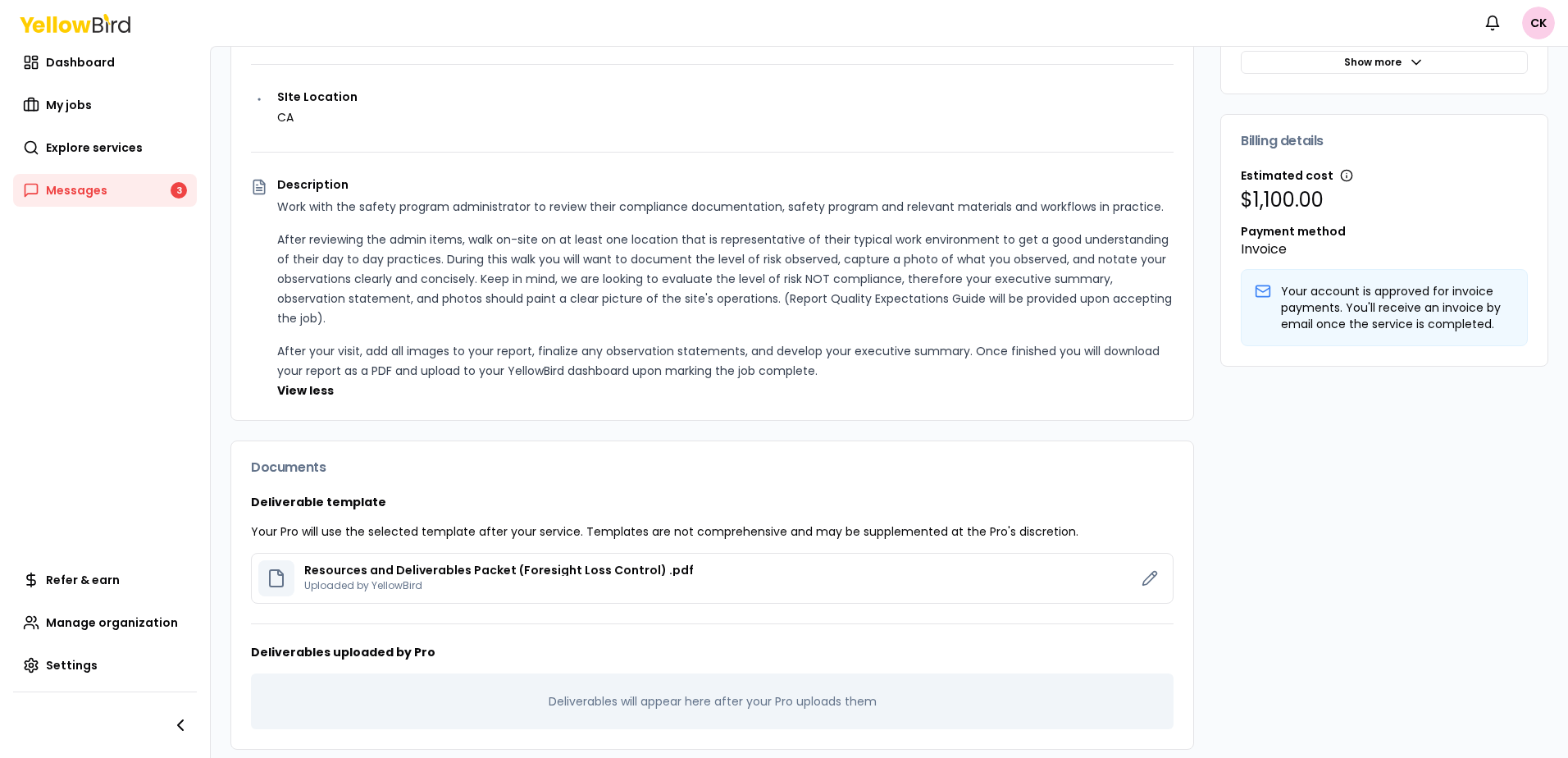
scroll to position [466, 0]
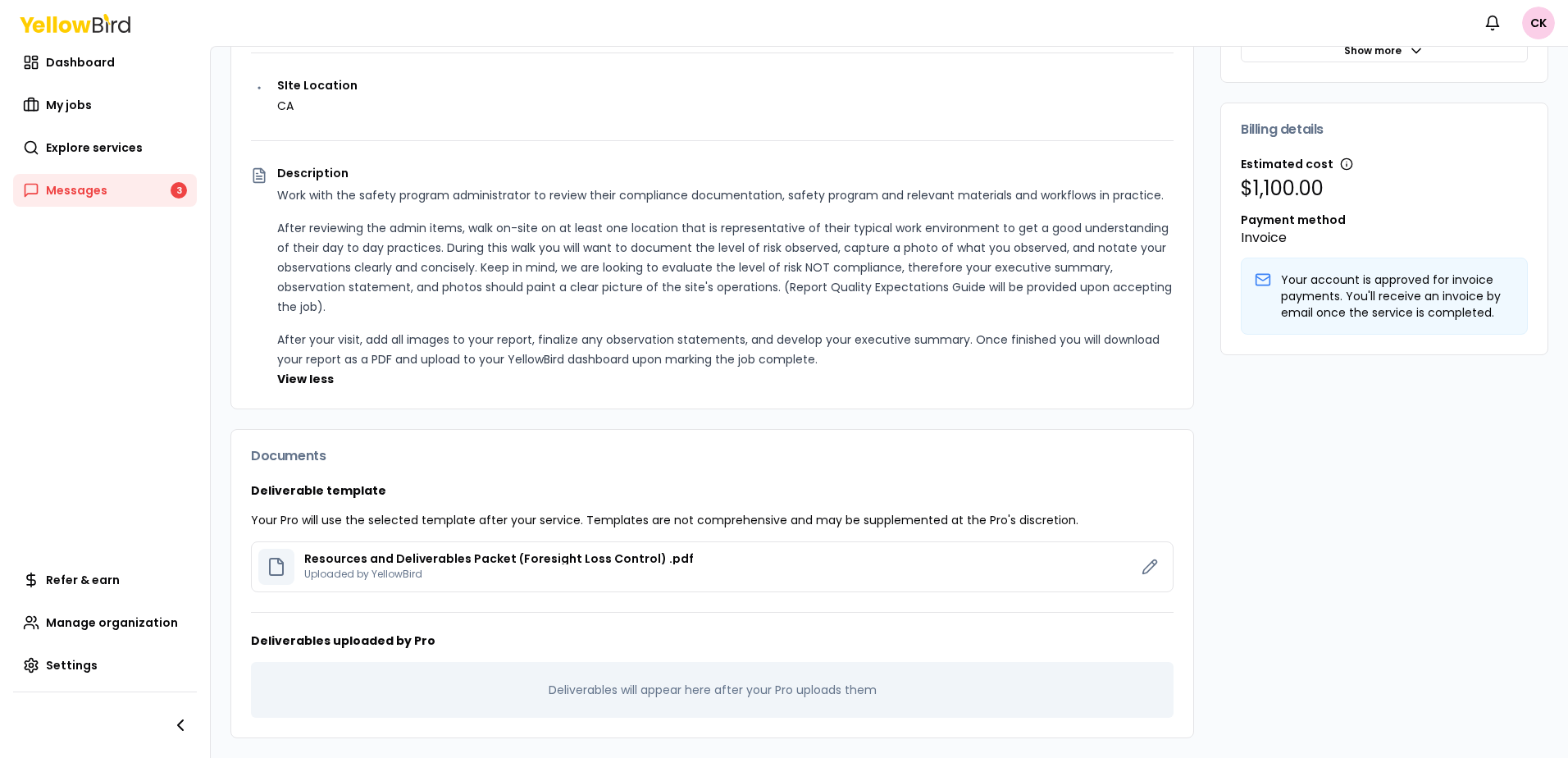
click at [342, 562] on p "Resources and Deliverables Packet (Foresight Loss Control) .pdf" at bounding box center [499, 559] width 390 height 12
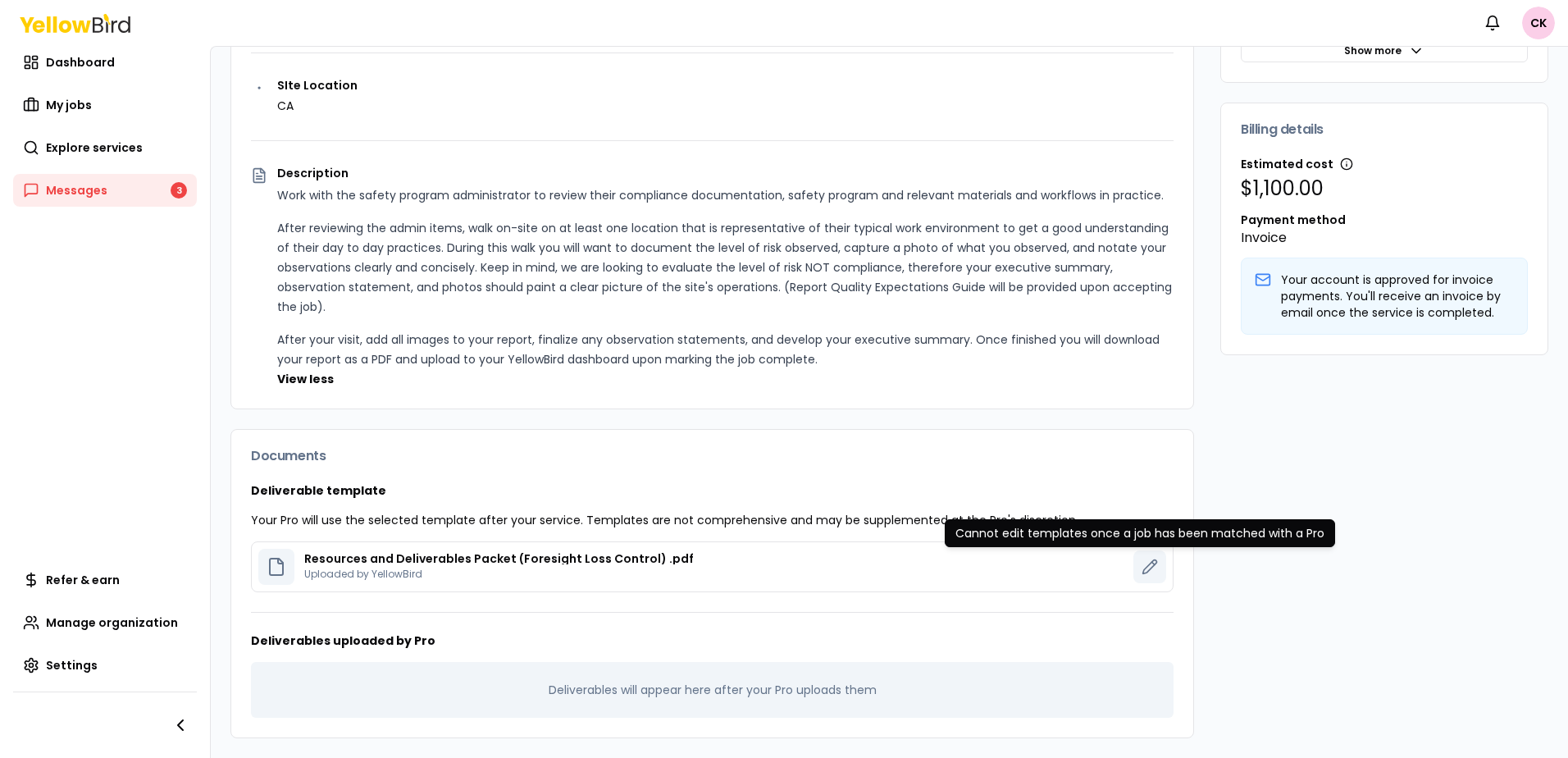
click at [1133, 566] on button at bounding box center [1149, 566] width 32 height 32
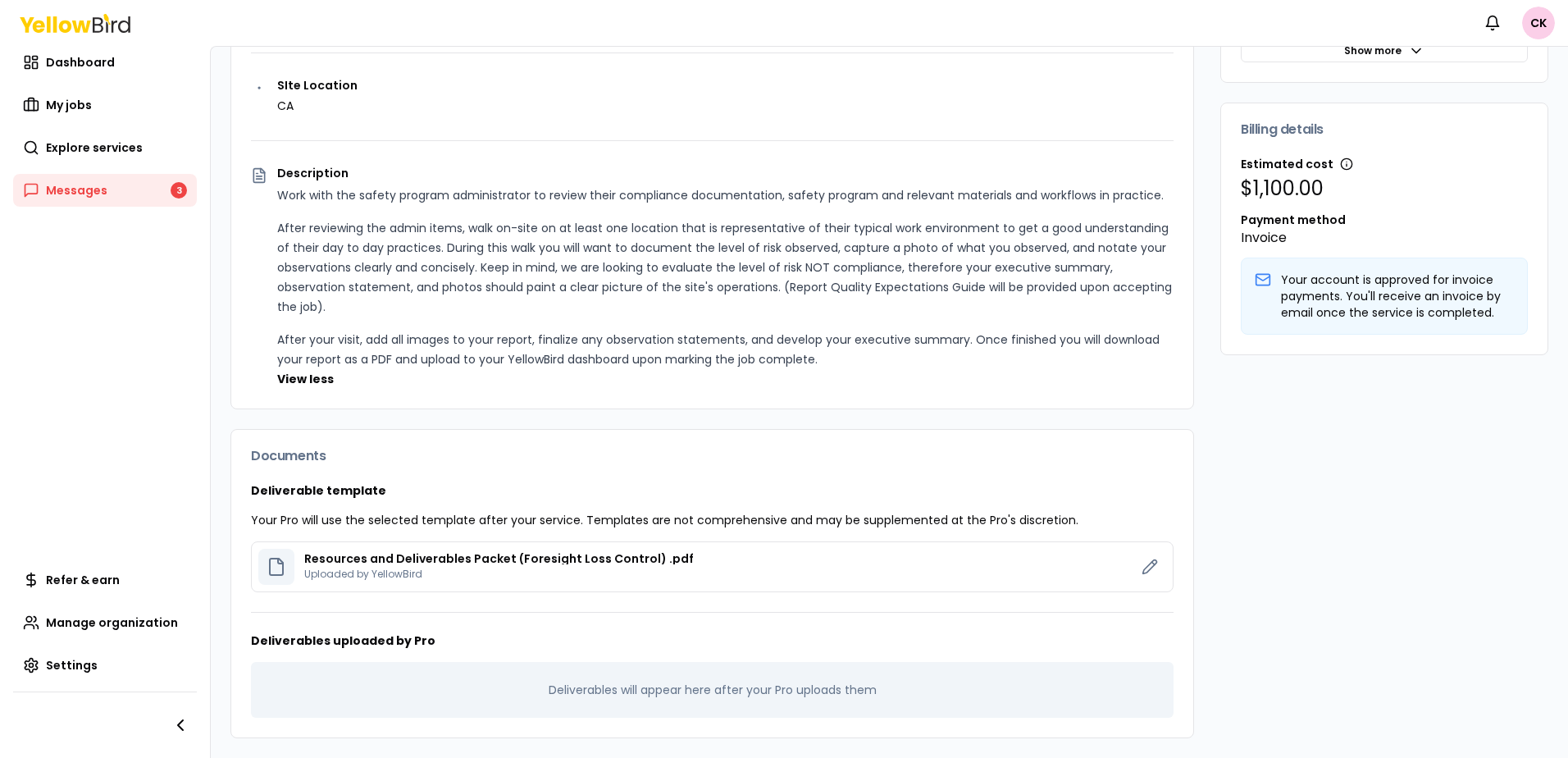
click at [280, 570] on icon at bounding box center [276, 567] width 20 height 20
click at [422, 570] on p "Uploaded by YellowBird" at bounding box center [499, 575] width 390 height 13
click at [273, 563] on icon at bounding box center [276, 567] width 20 height 20
click at [274, 563] on icon at bounding box center [276, 567] width 20 height 20
click at [507, 559] on p "Resources and Deliverables Packet (Foresight Loss Control) .pdf" at bounding box center [499, 559] width 390 height 12
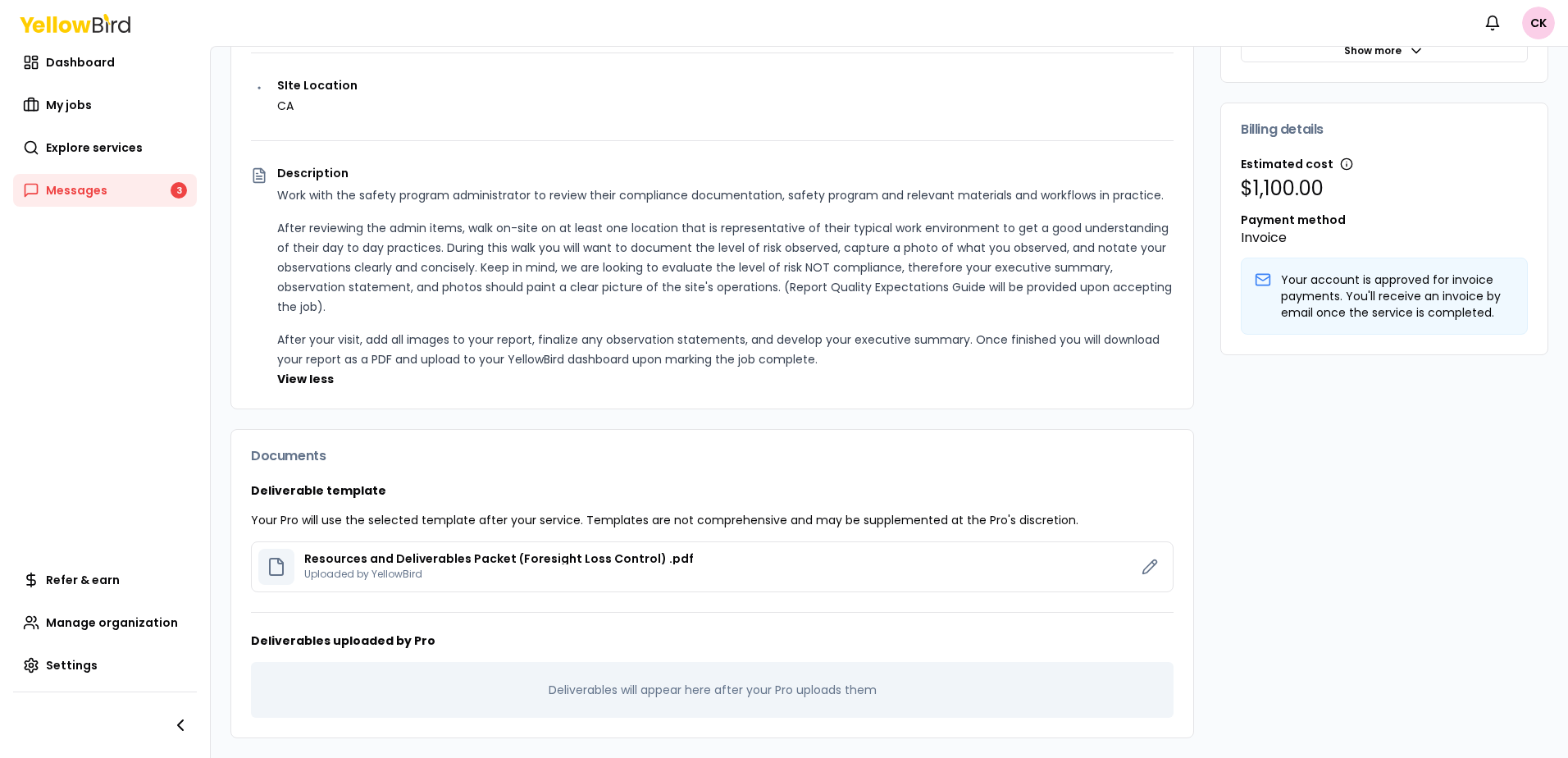
click at [278, 562] on icon at bounding box center [281, 561] width 5 height 5
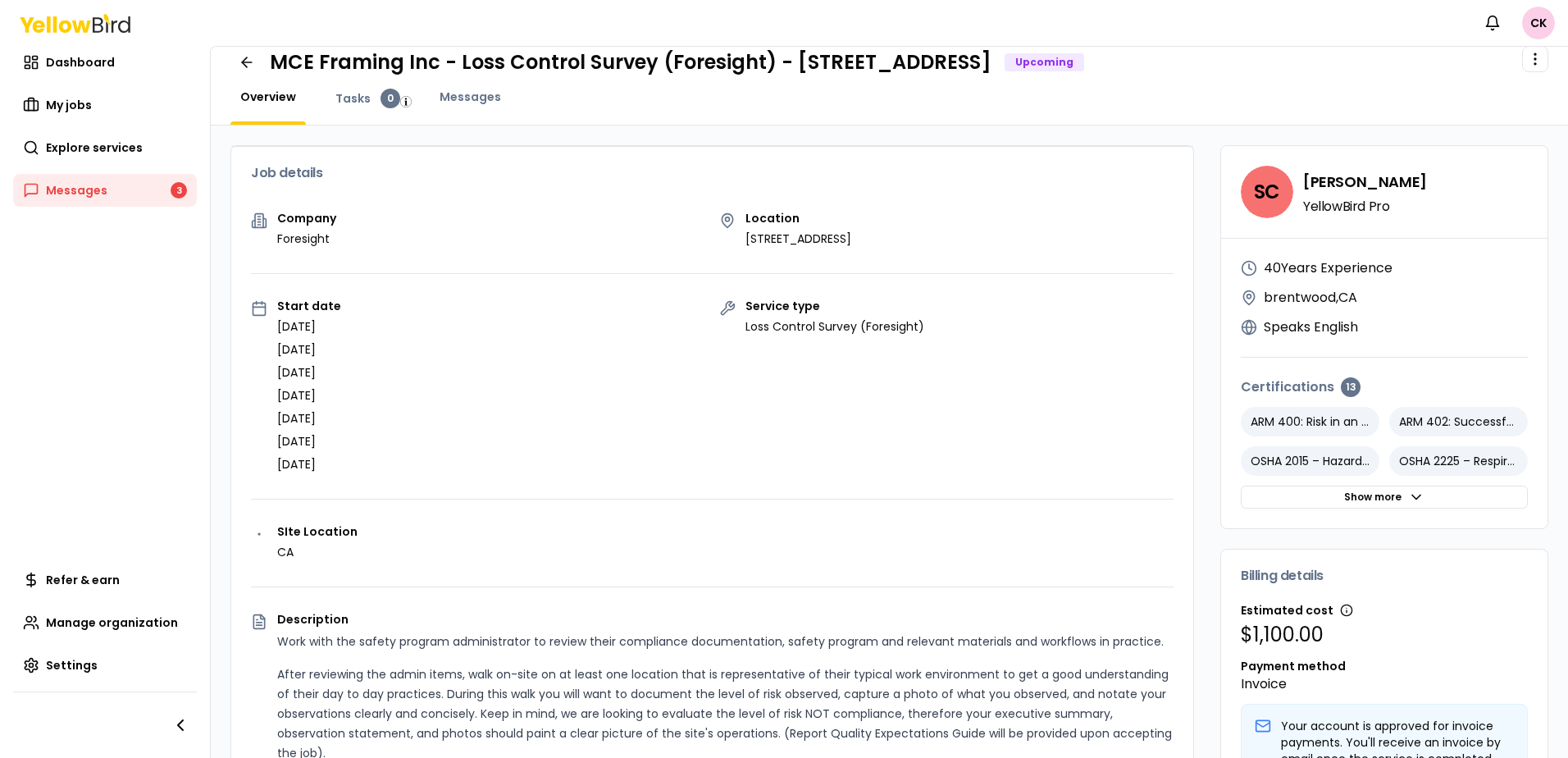
scroll to position [0, 0]
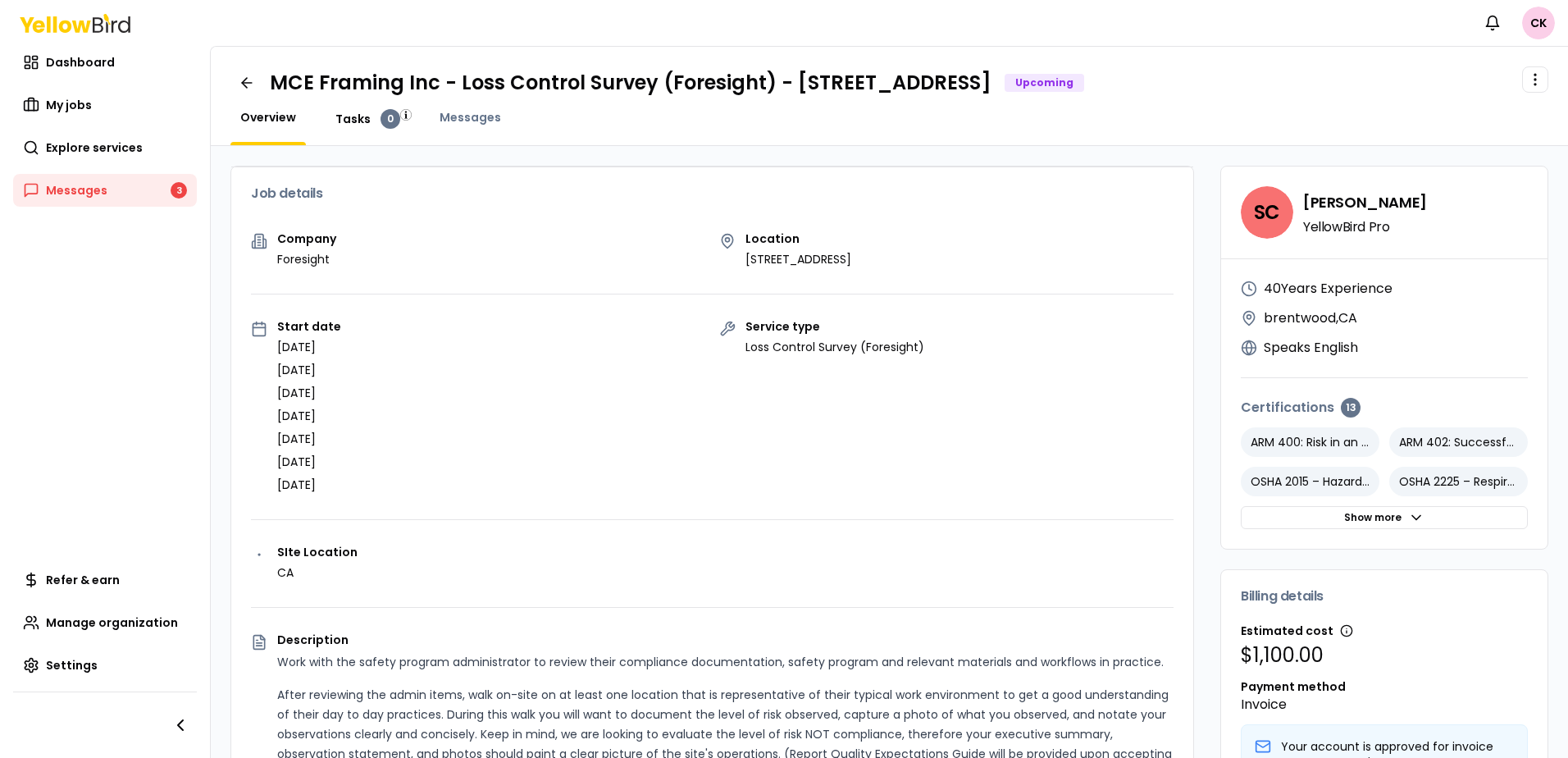
click at [351, 122] on span "Tasks" at bounding box center [353, 119] width 35 height 17
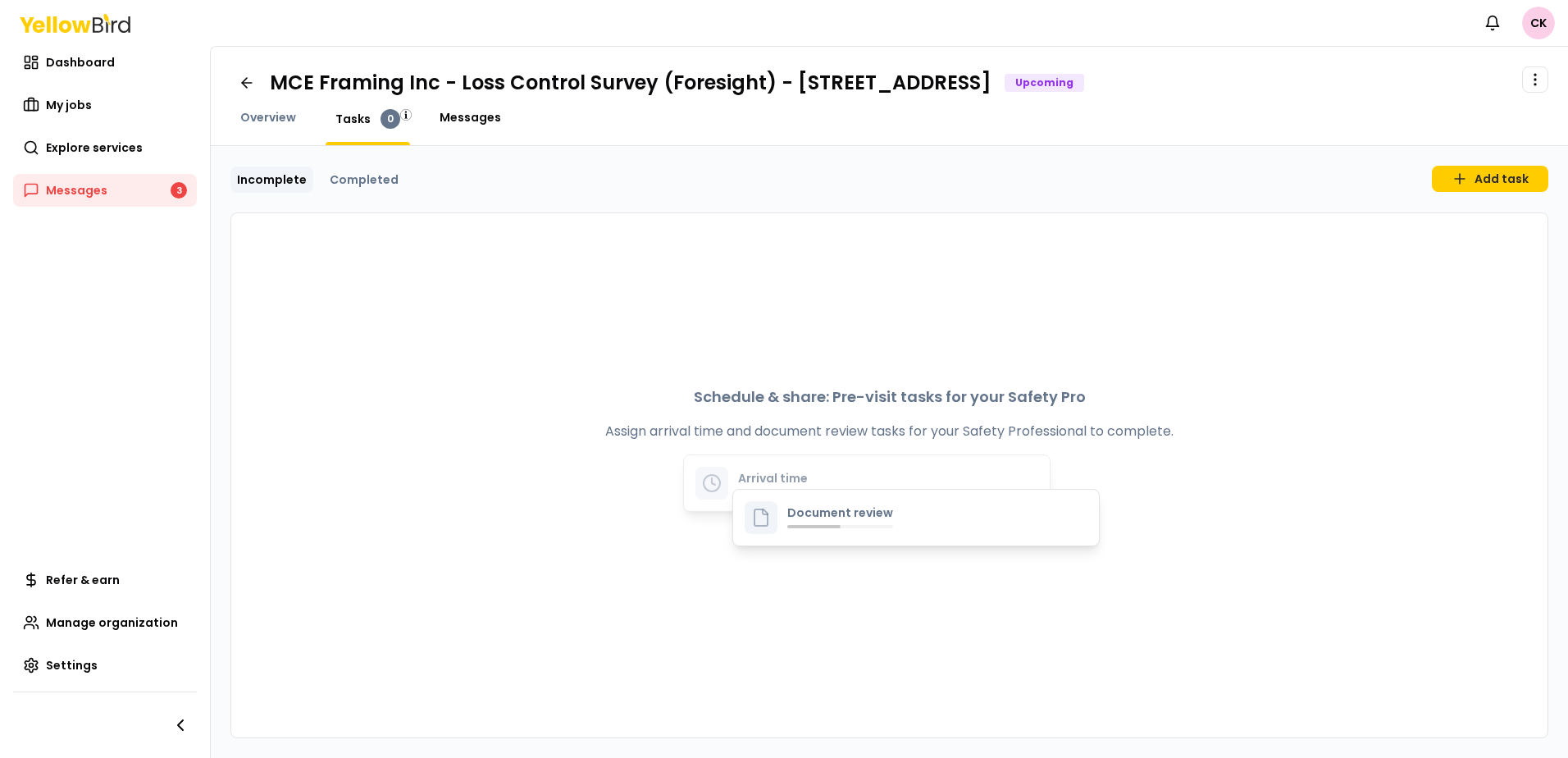
click at [456, 124] on span "Messages" at bounding box center [470, 117] width 62 height 17
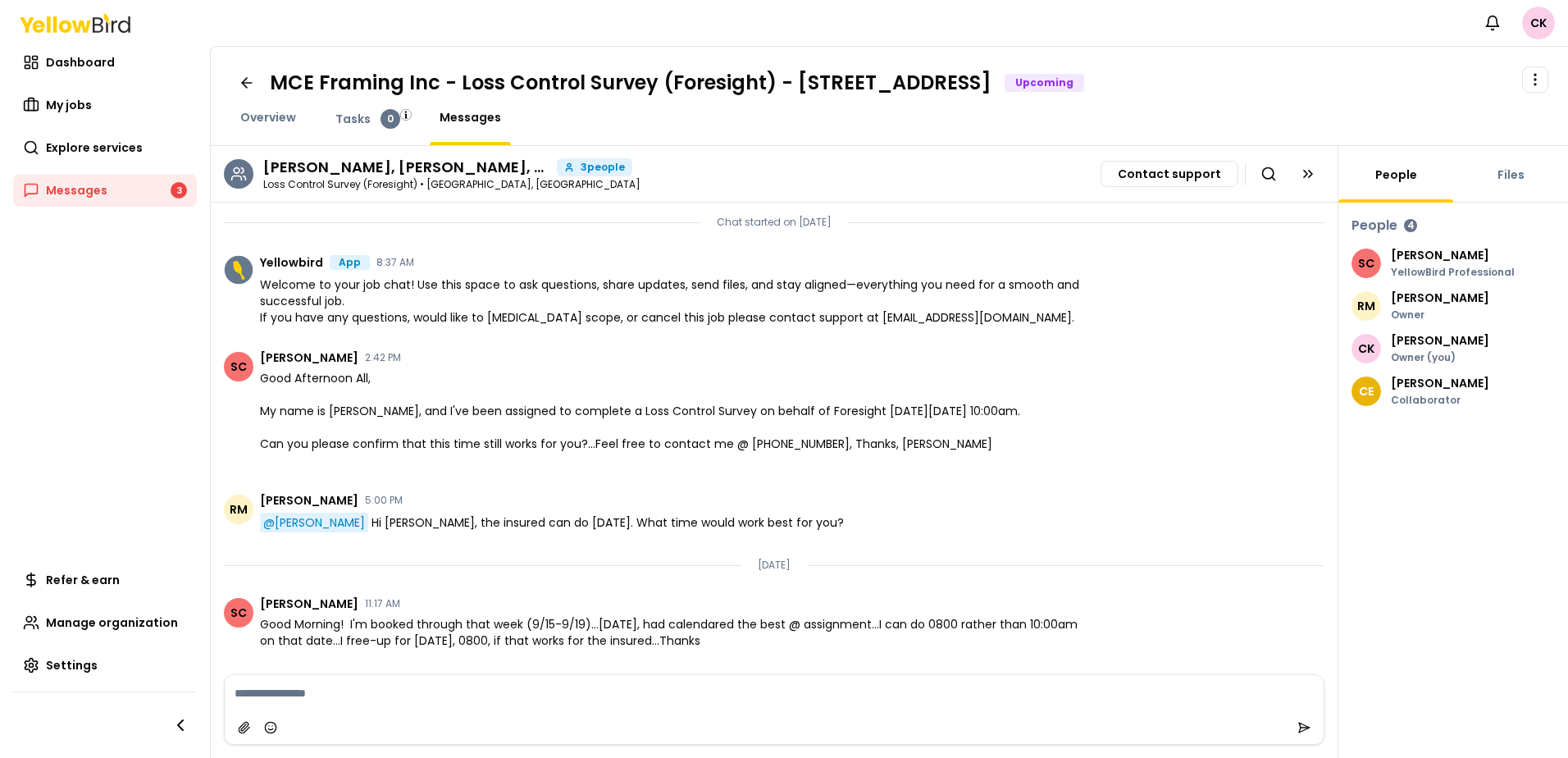
click at [1498, 186] on div "Files" at bounding box center [1511, 174] width 115 height 57
click at [1509, 186] on div "Files" at bounding box center [1511, 174] width 115 height 57
drag, startPoint x: 1509, startPoint y: 186, endPoint x: 1515, endPoint y: 177, distance: 10.8
click at [1515, 177] on link "Files" at bounding box center [1511, 175] width 47 height 17
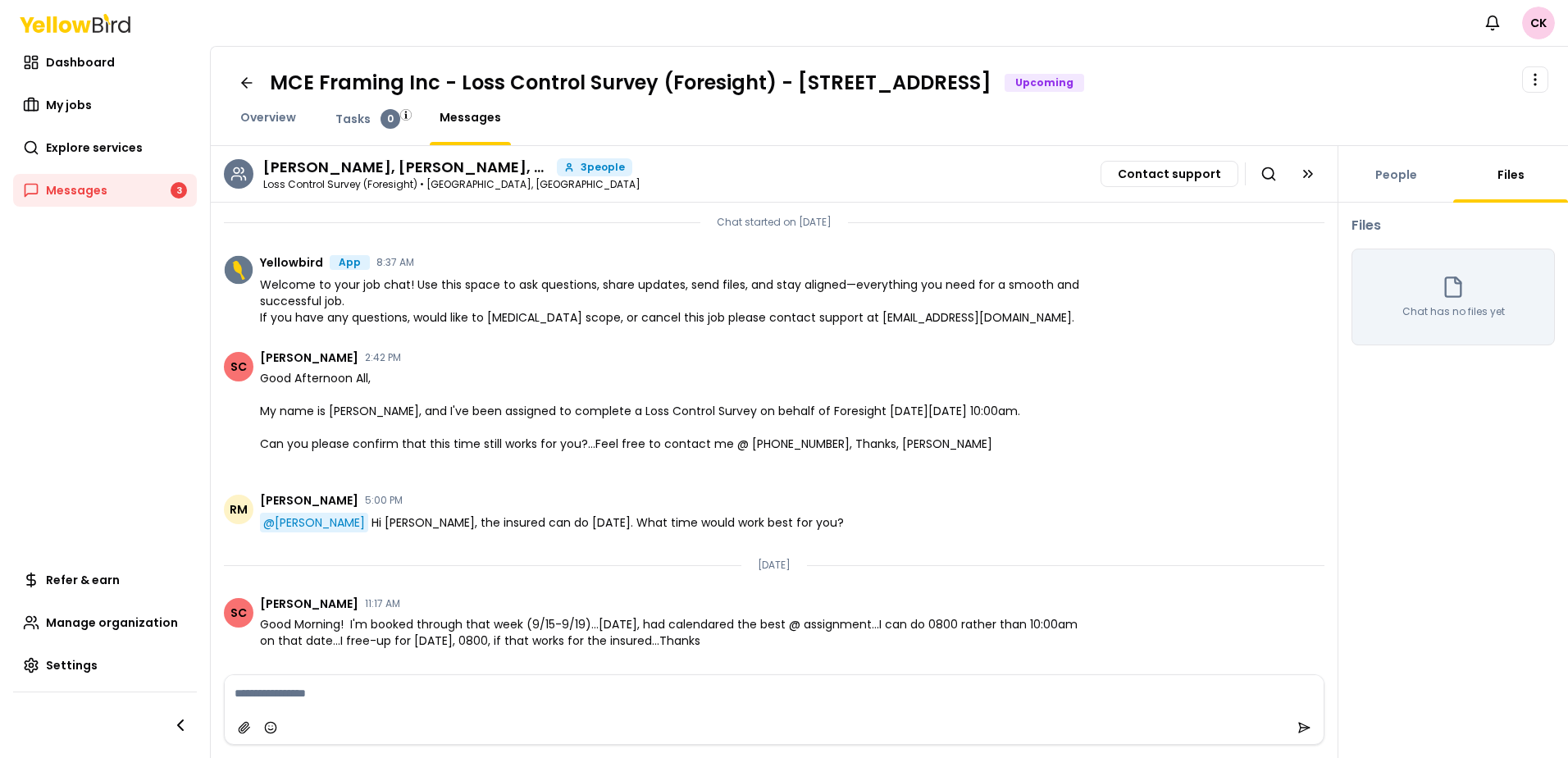
click at [1466, 301] on div "Chat has no files yet" at bounding box center [1453, 297] width 203 height 97
drag, startPoint x: 372, startPoint y: 112, endPoint x: 358, endPoint y: 116, distance: 14.6
click at [371, 112] on link "Tasks 0" at bounding box center [367, 119] width 84 height 20
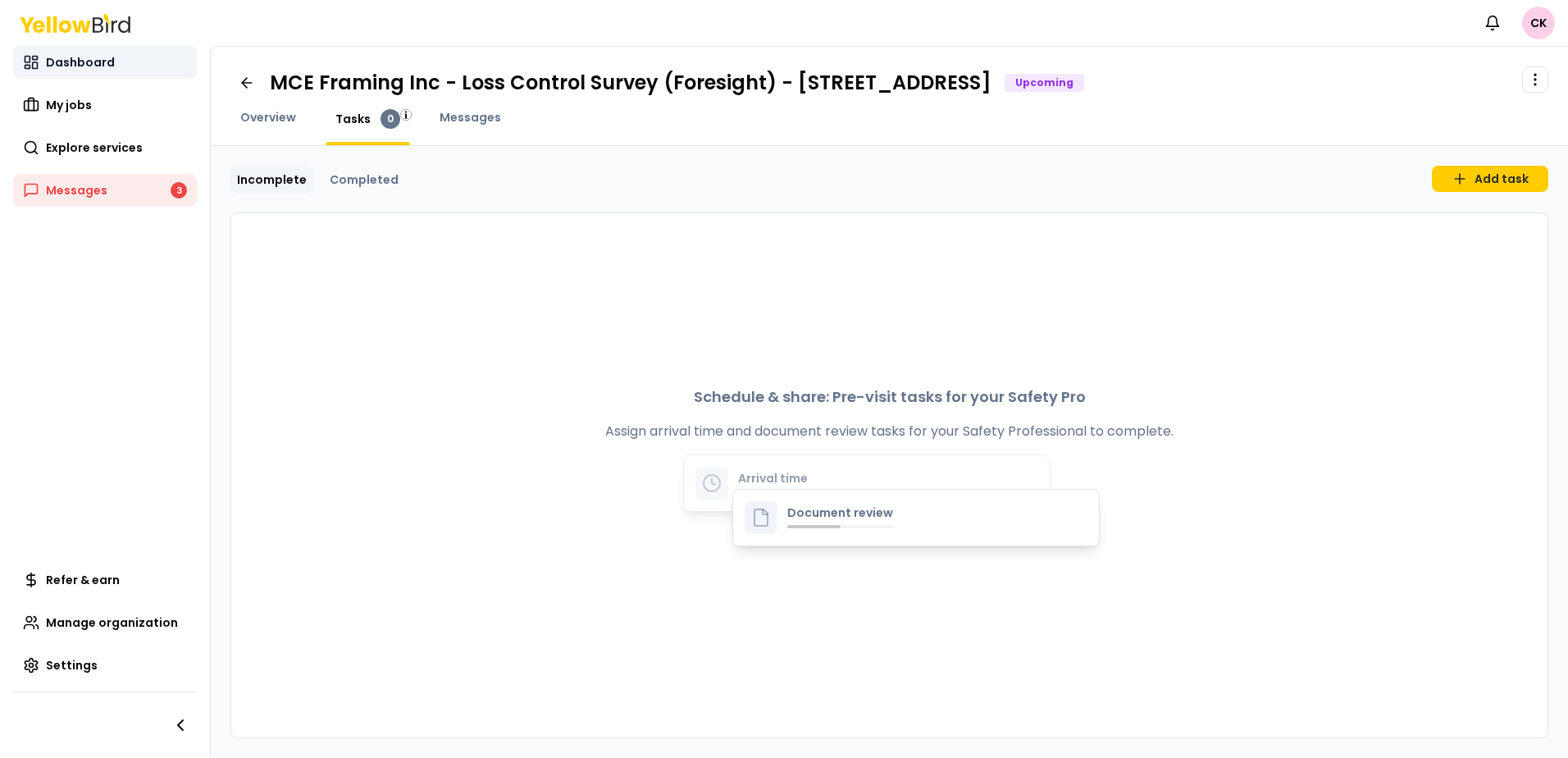
click at [84, 71] on link "Dashboard" at bounding box center [105, 62] width 184 height 32
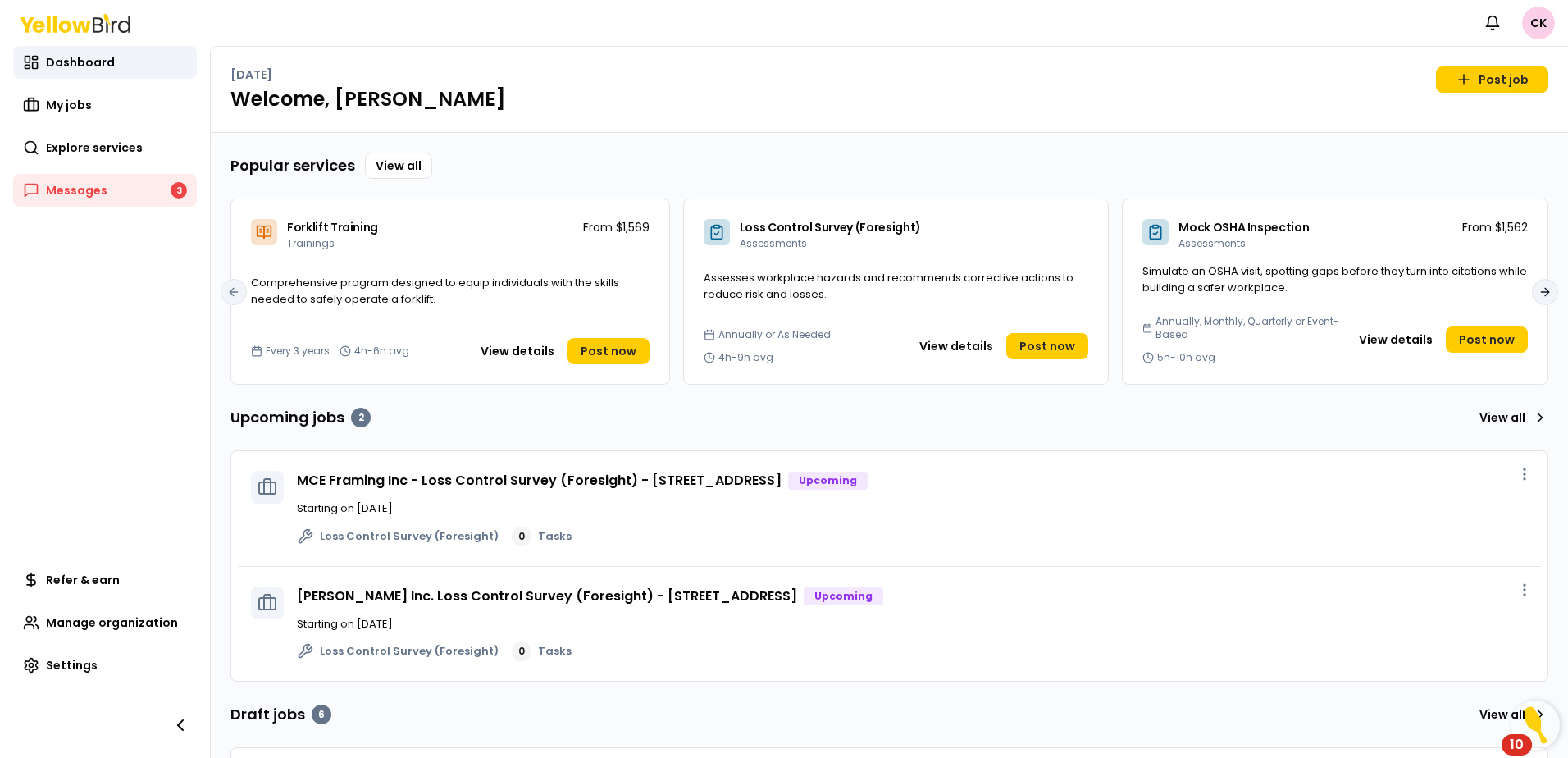
click at [1541, 289] on button "Next slide" at bounding box center [1546, 292] width 27 height 27
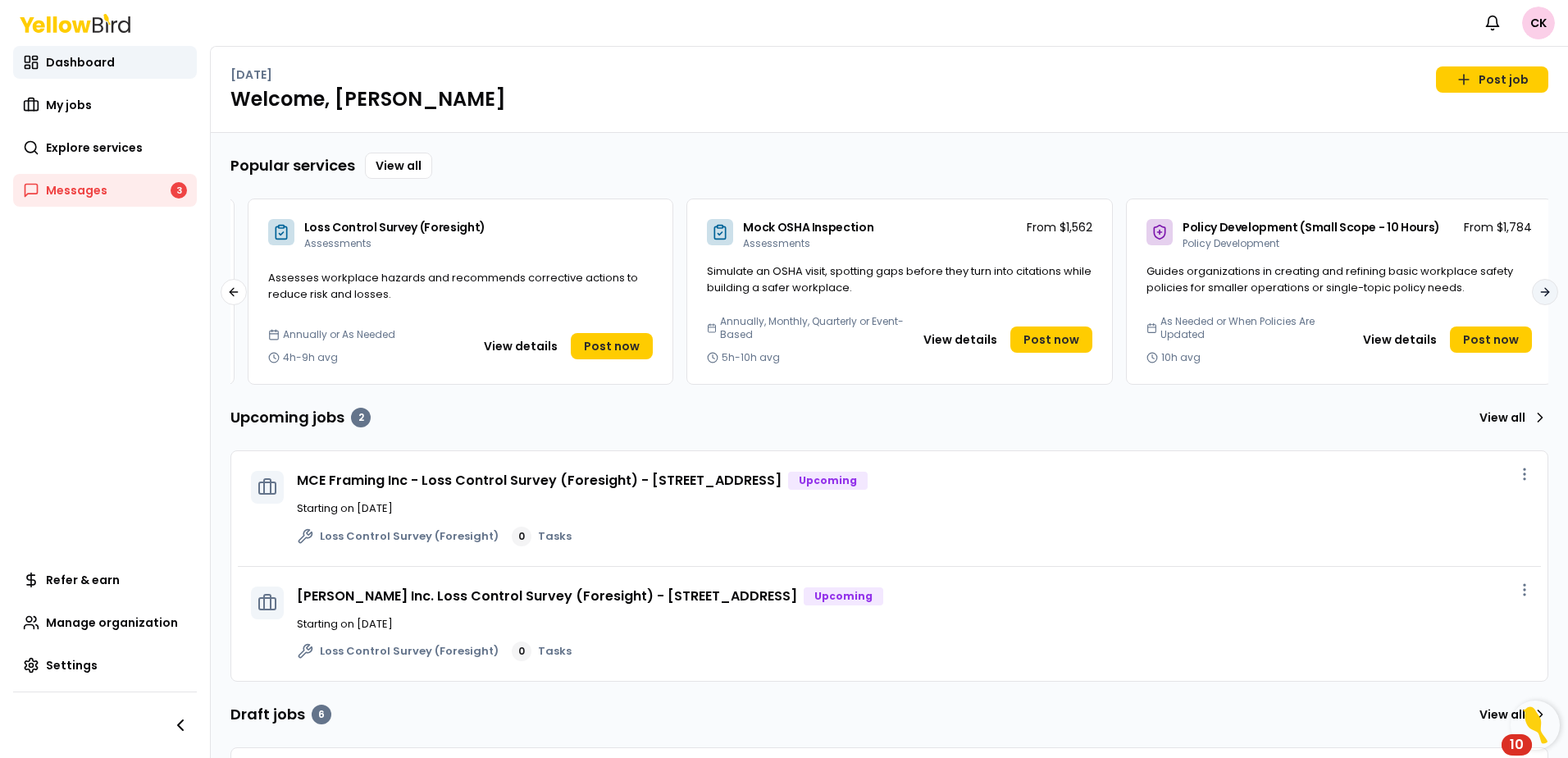
click at [1541, 289] on button "Next slide" at bounding box center [1546, 292] width 27 height 27
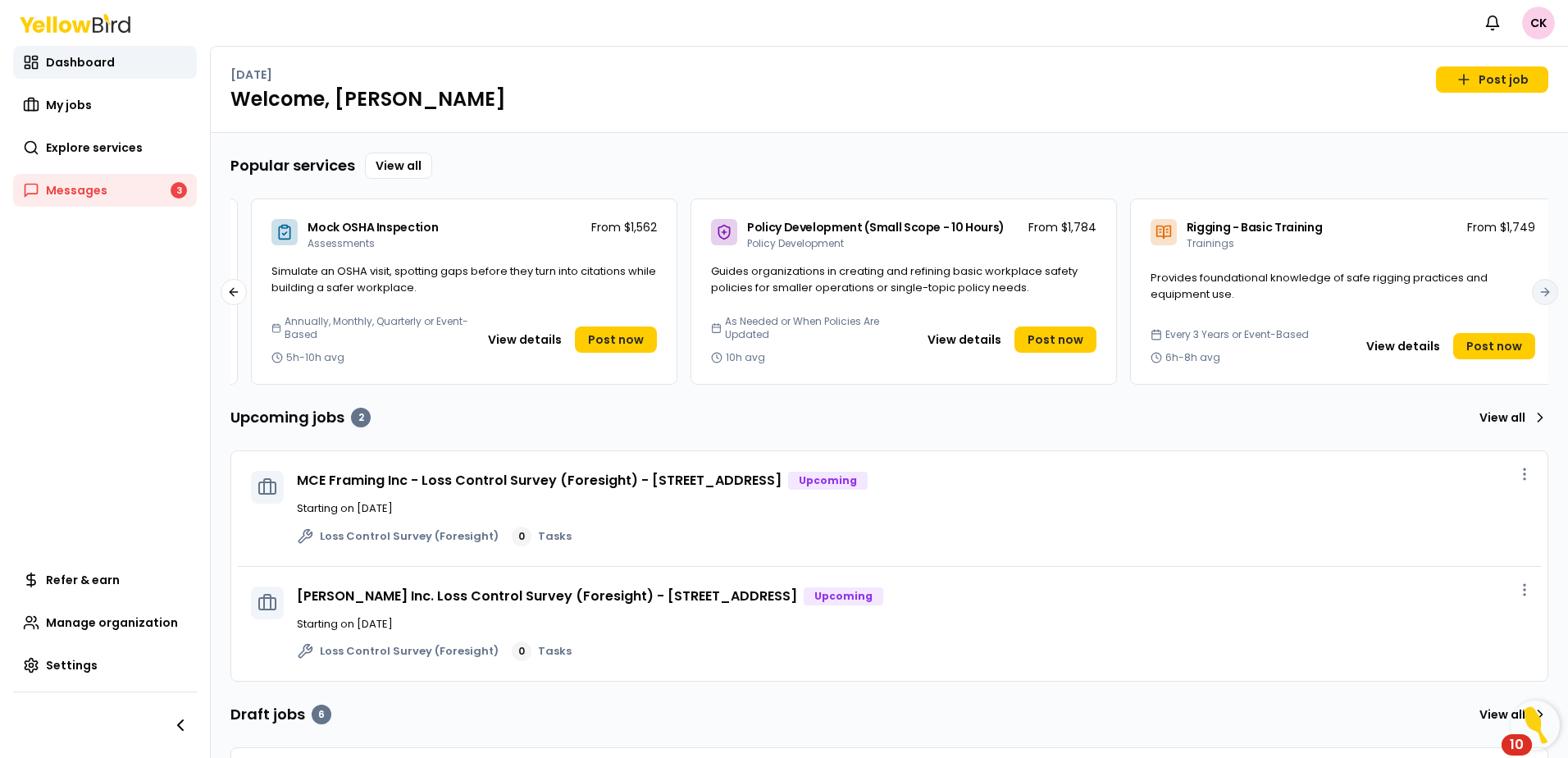
click at [47, 30] on icon at bounding box center [75, 23] width 111 height 19
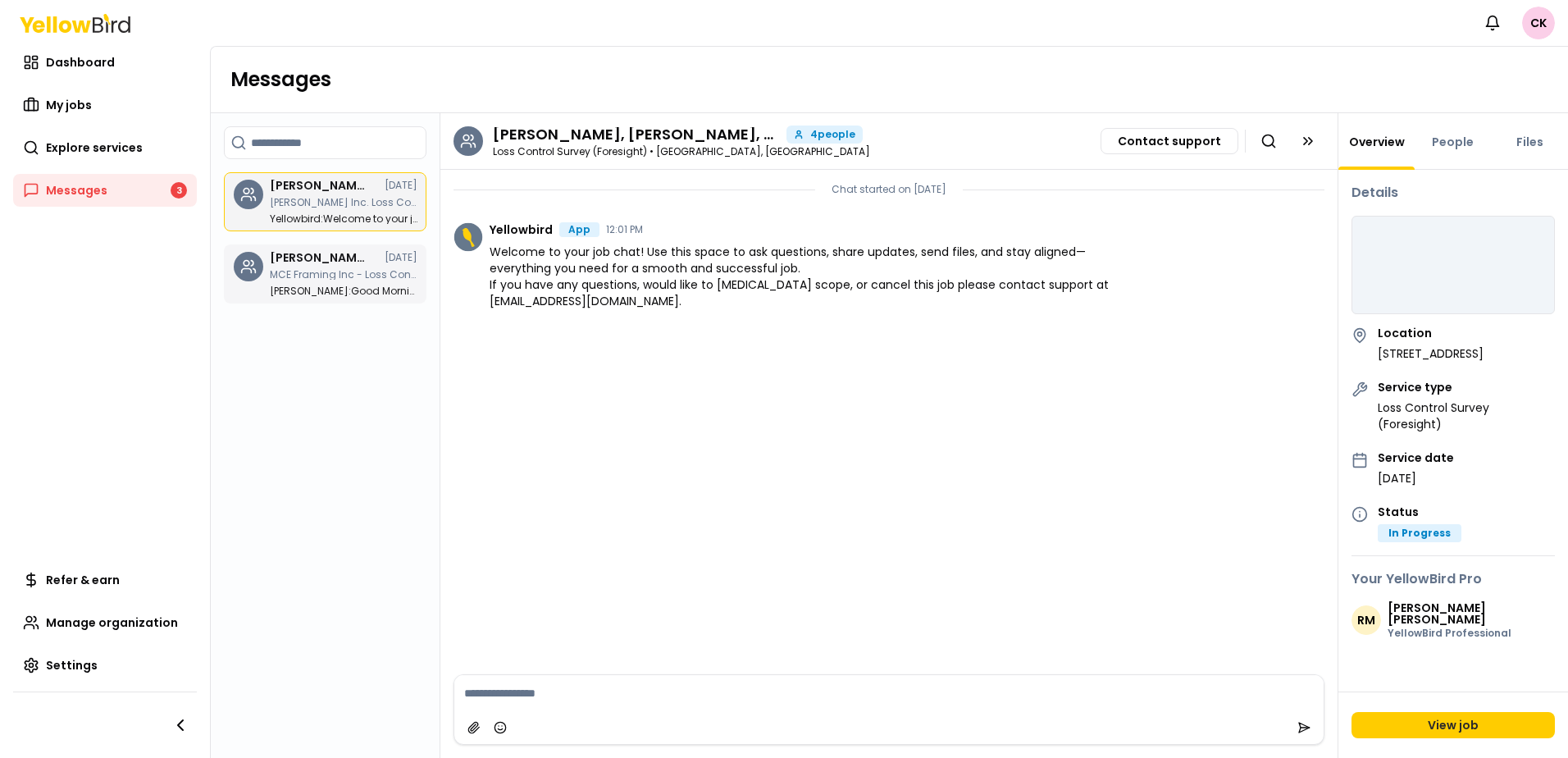
click at [292, 269] on div "[PERSON_NAME], [PERSON_NAME], [PERSON_NAME], [PERSON_NAME] [DATE] MCE Framing I…" at bounding box center [343, 273] width 147 height 44
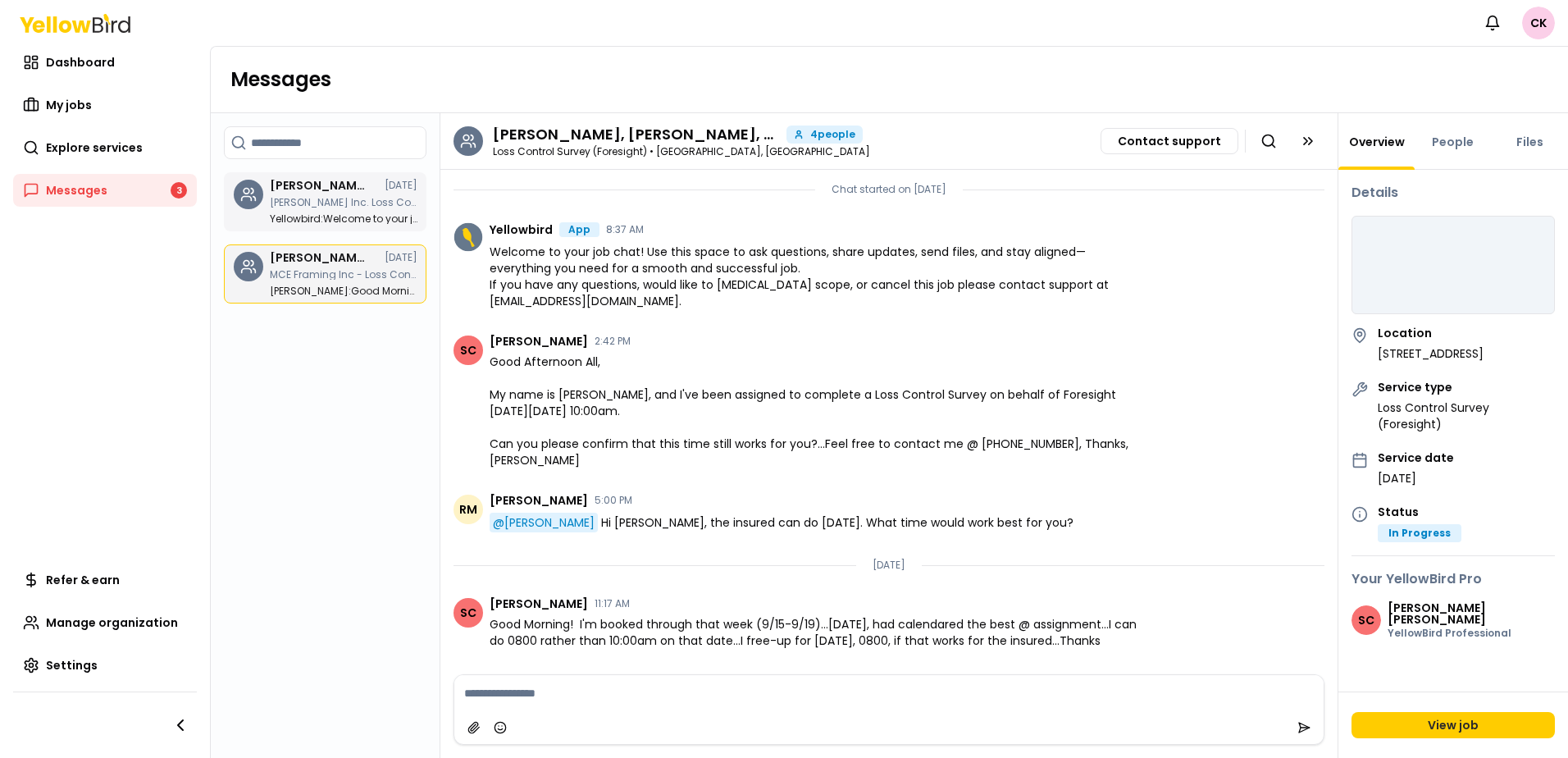
click at [338, 201] on p "[PERSON_NAME] Inc. Loss Control Survey (Foresight) - [STREET_ADDRESS]" at bounding box center [343, 202] width 147 height 10
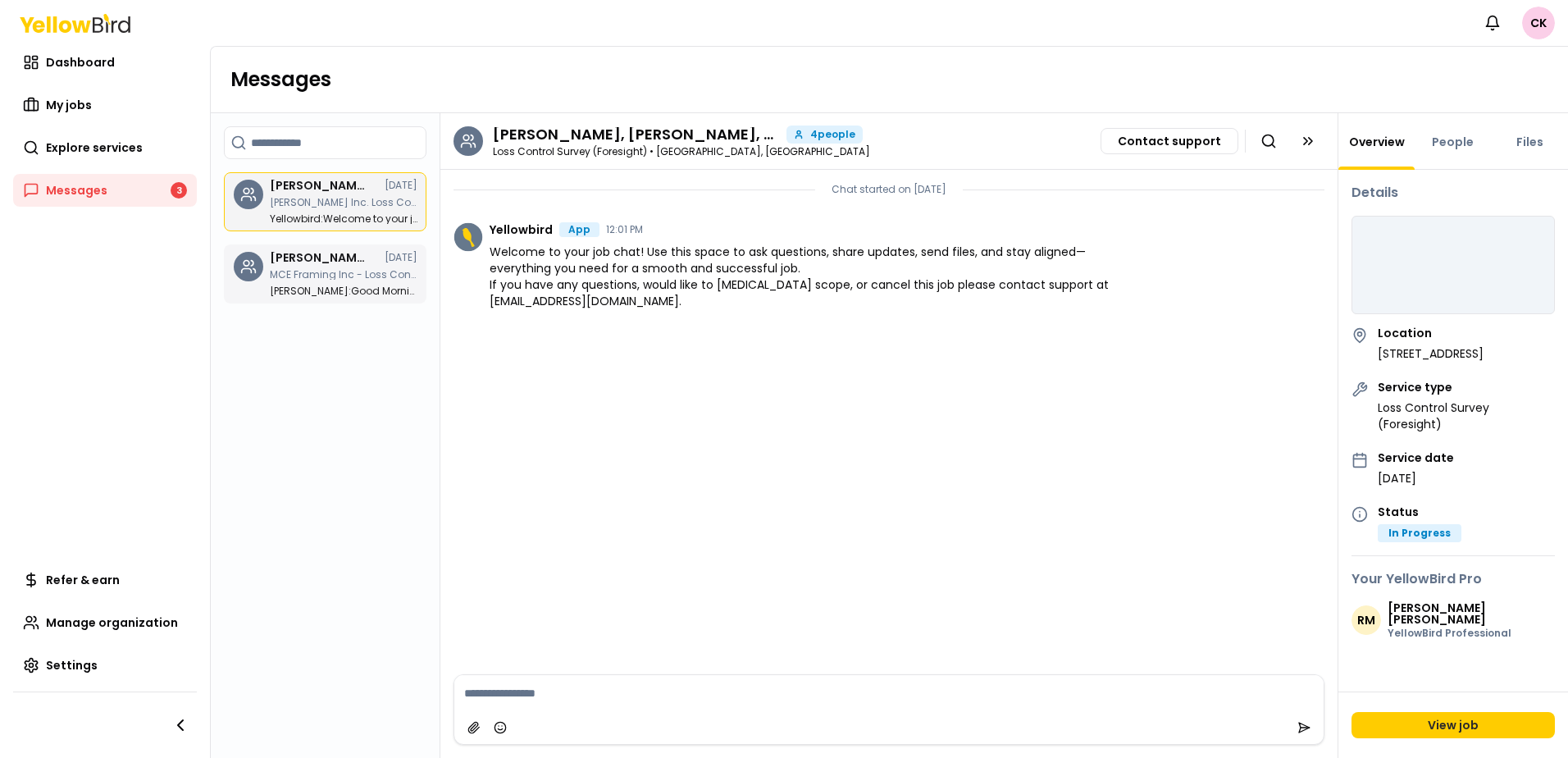
click at [301, 290] on p "[PERSON_NAME] : Good Morning! I'm booked through that week (9/15-9/19)...[DATE]…" at bounding box center [343, 292] width 147 height 10
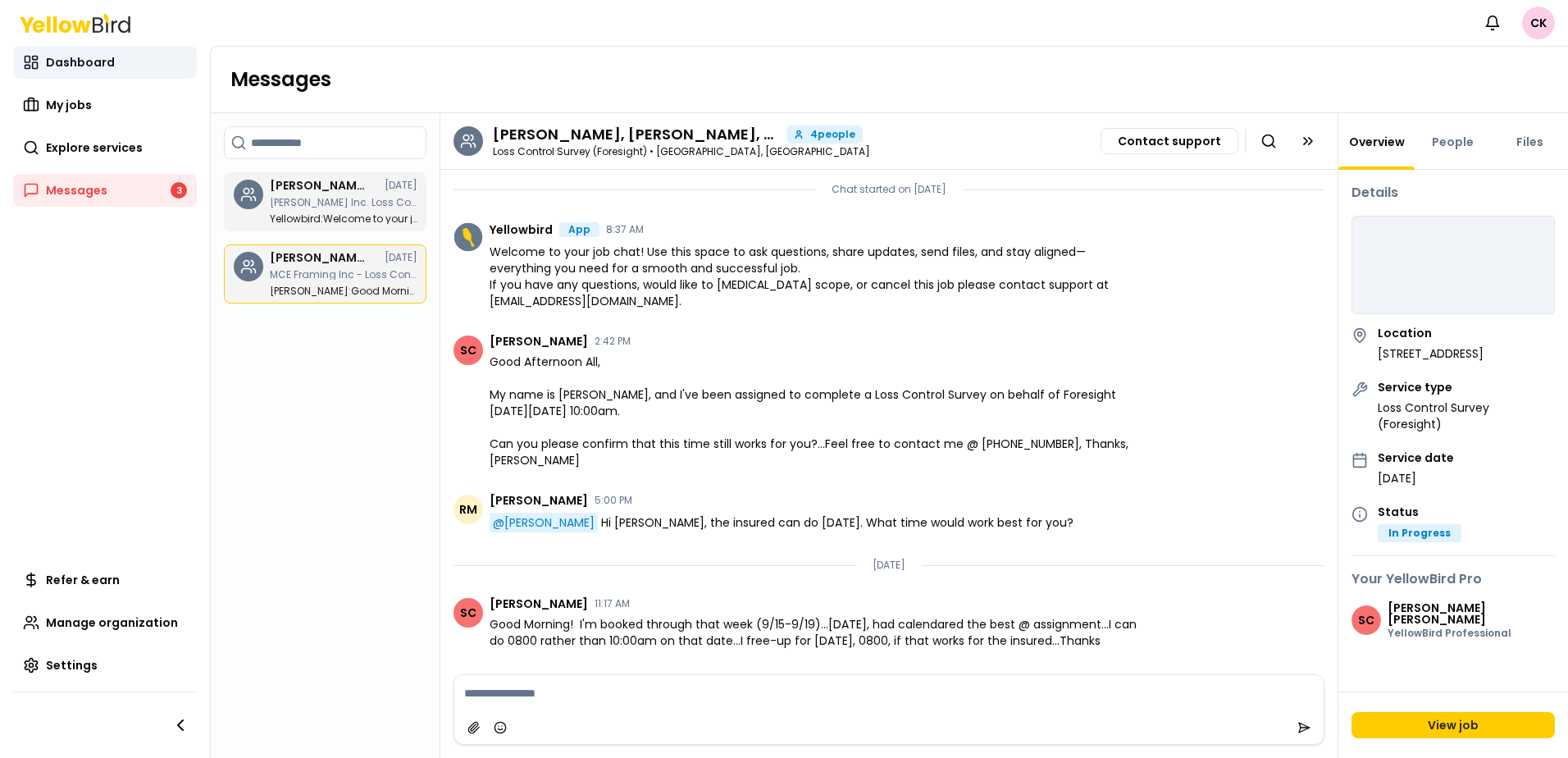
scroll to position [4, 0]
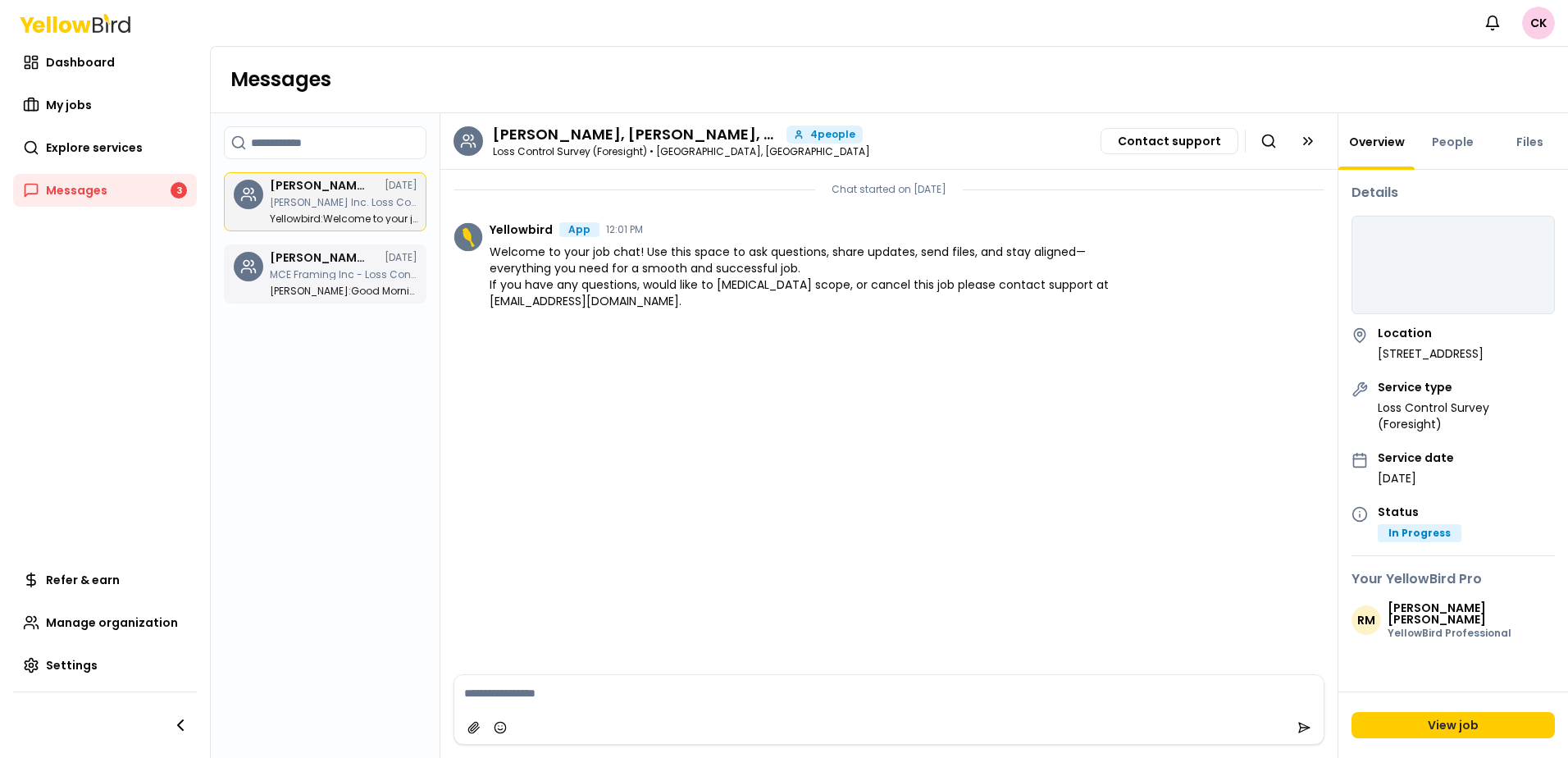
click at [295, 279] on p "MCE Framing Inc - Loss Control Survey (Foresight) - [STREET_ADDRESS]" at bounding box center [343, 275] width 147 height 10
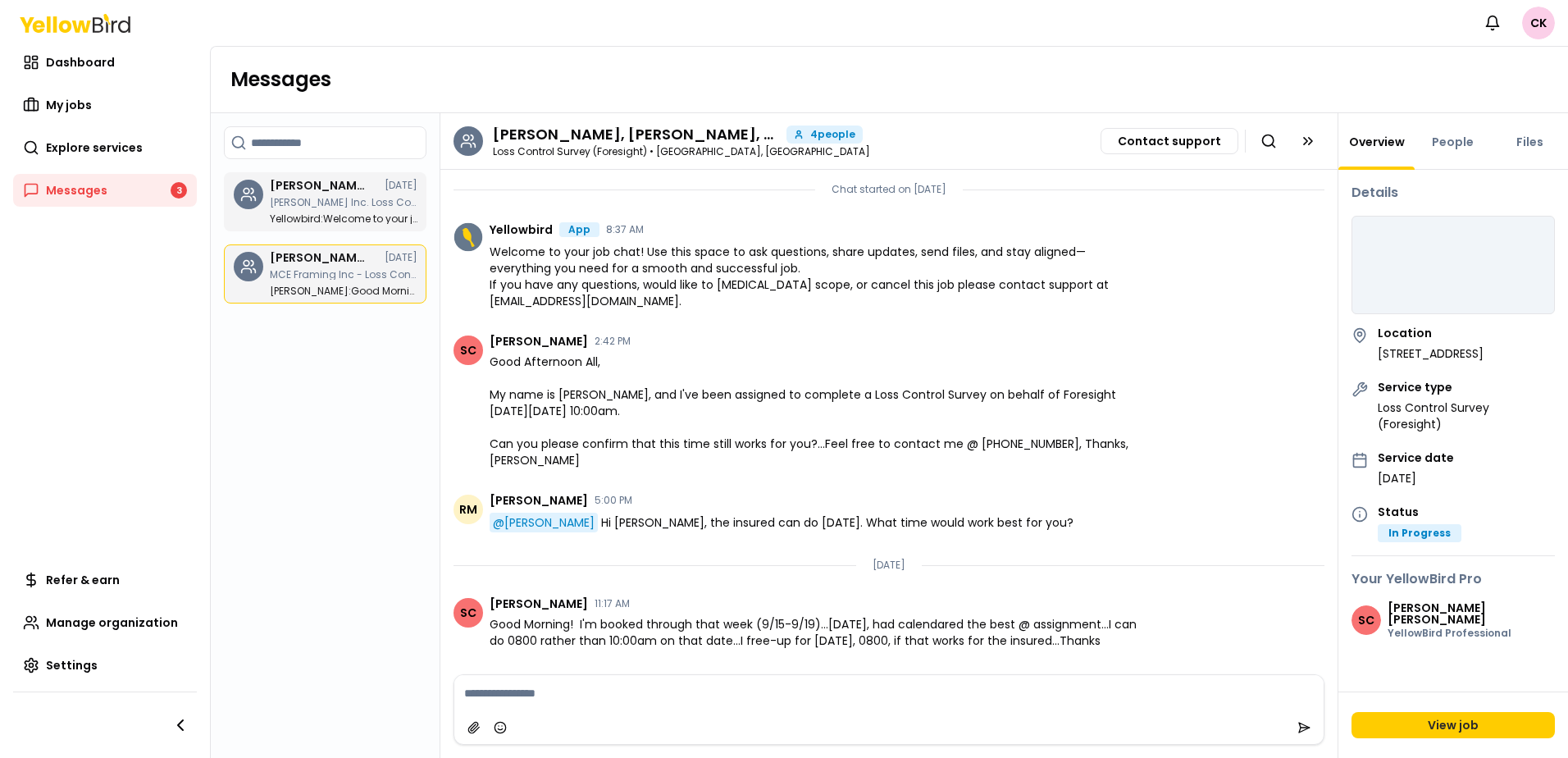
scroll to position [4, 0]
